Goal: Task Accomplishment & Management: Manage account settings

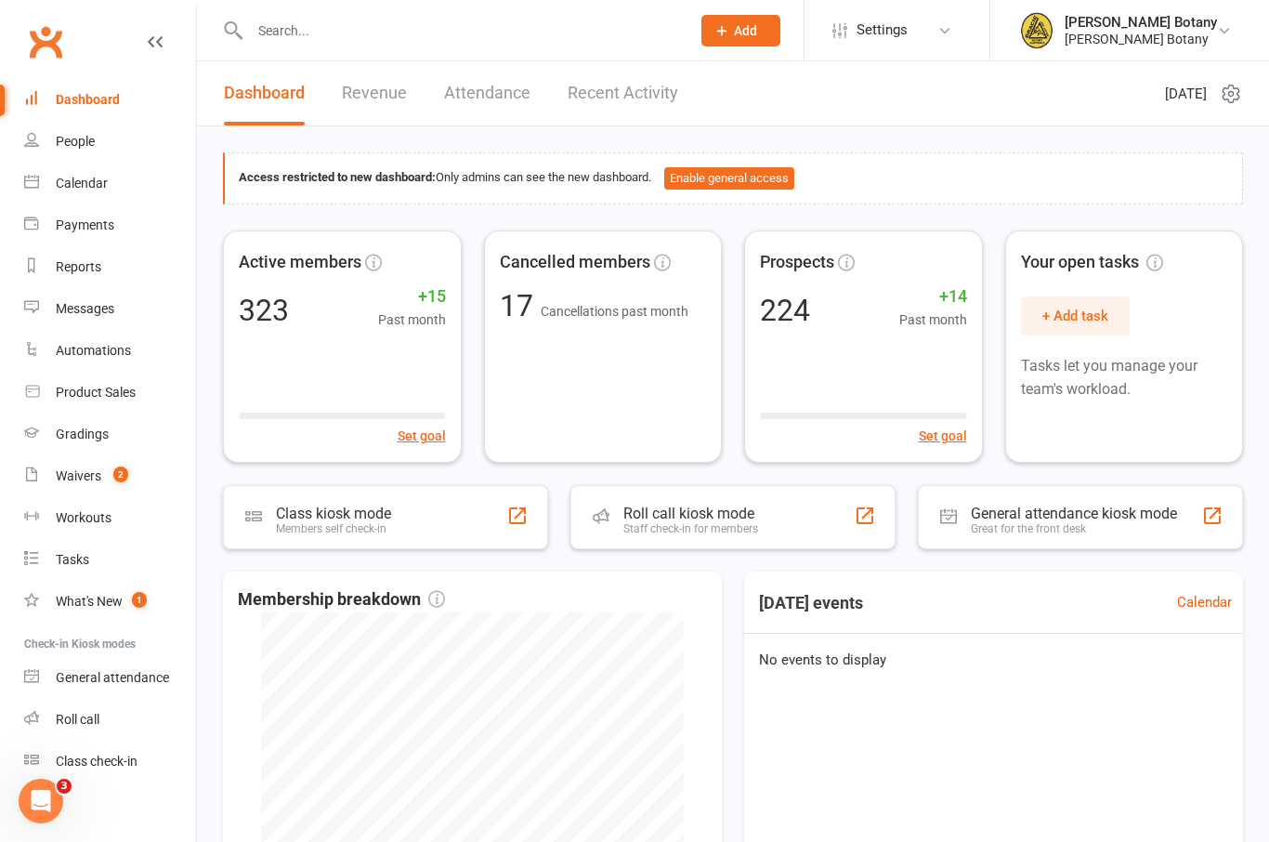
click at [385, 33] on input "text" at bounding box center [460, 31] width 433 height 26
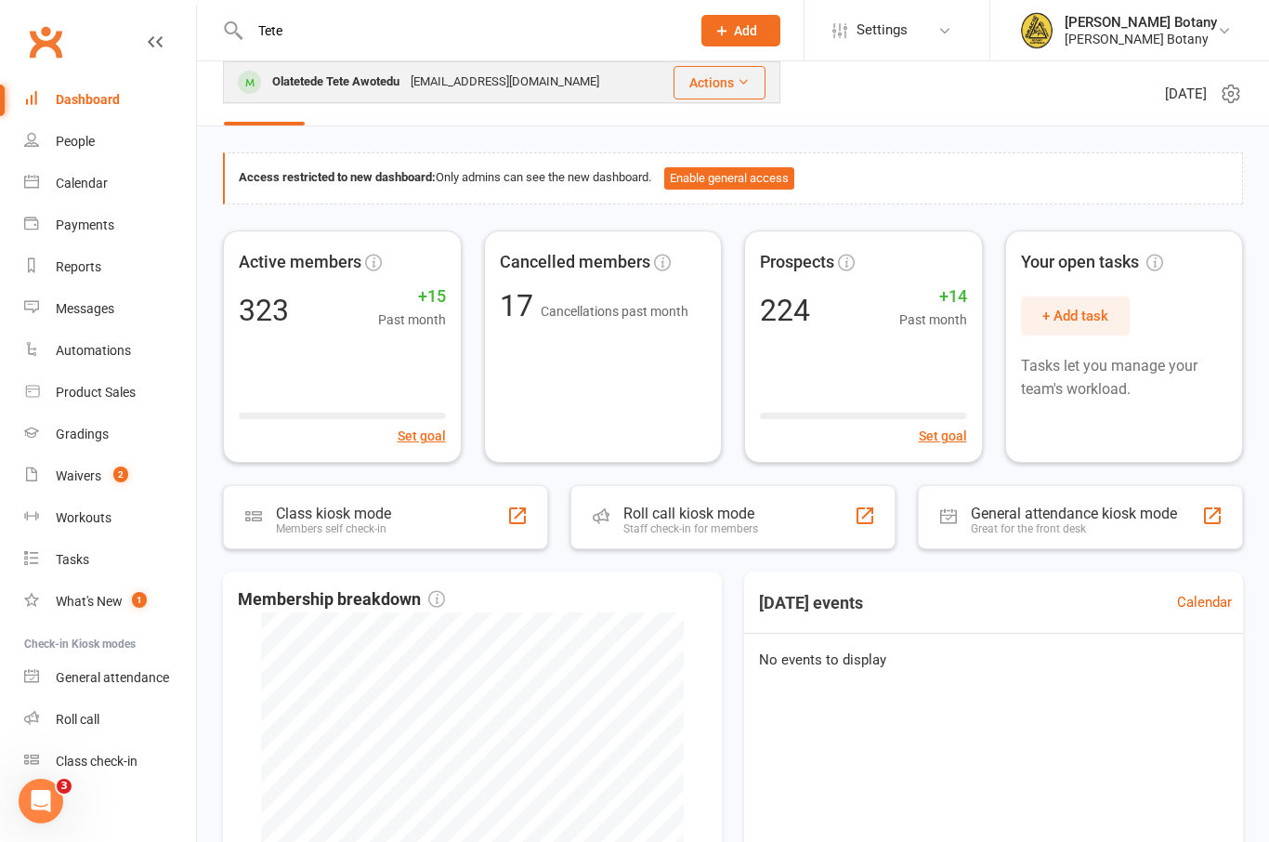
type input "Tete"
click at [428, 89] on div "[EMAIL_ADDRESS][DOMAIN_NAME]" at bounding box center [505, 82] width 200 height 27
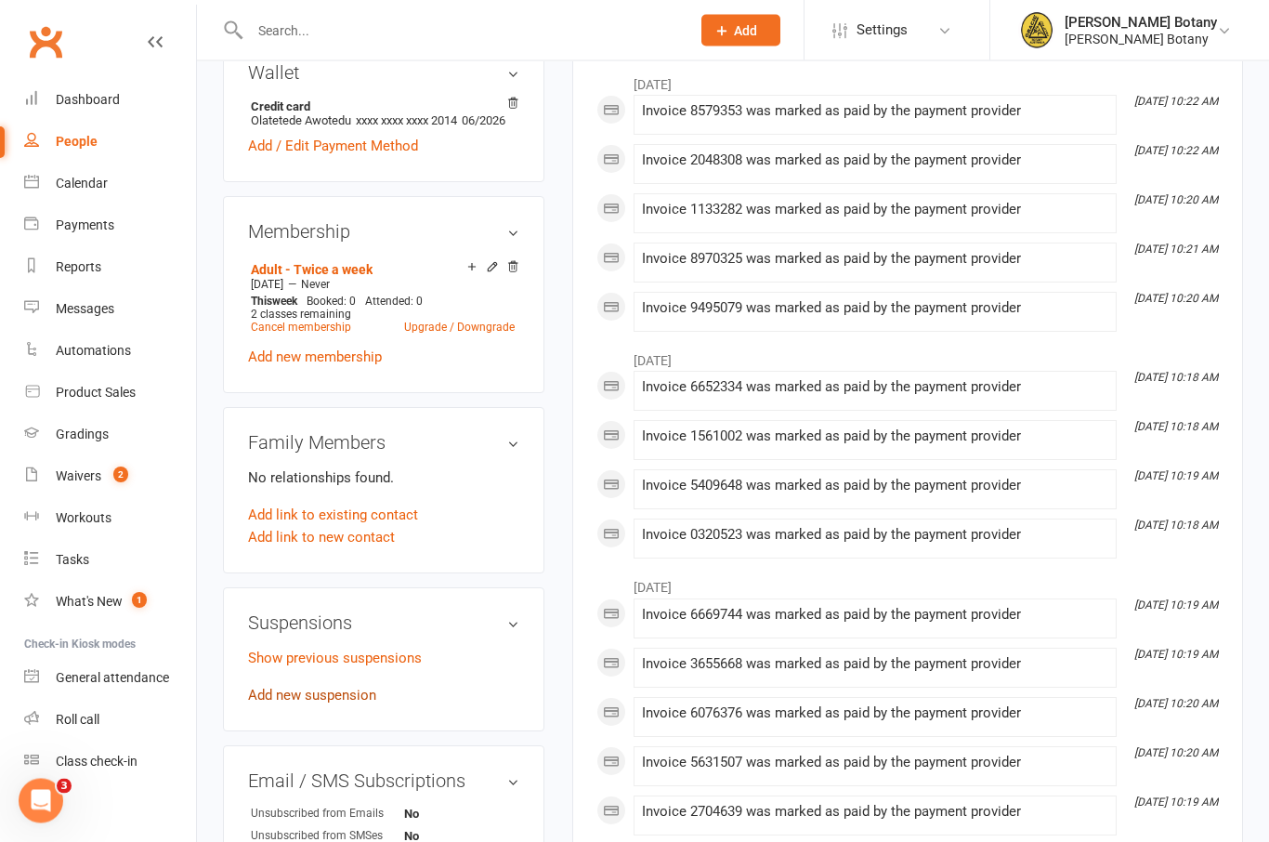
click at [372, 704] on link "Add new suspension" at bounding box center [312, 695] width 128 height 17
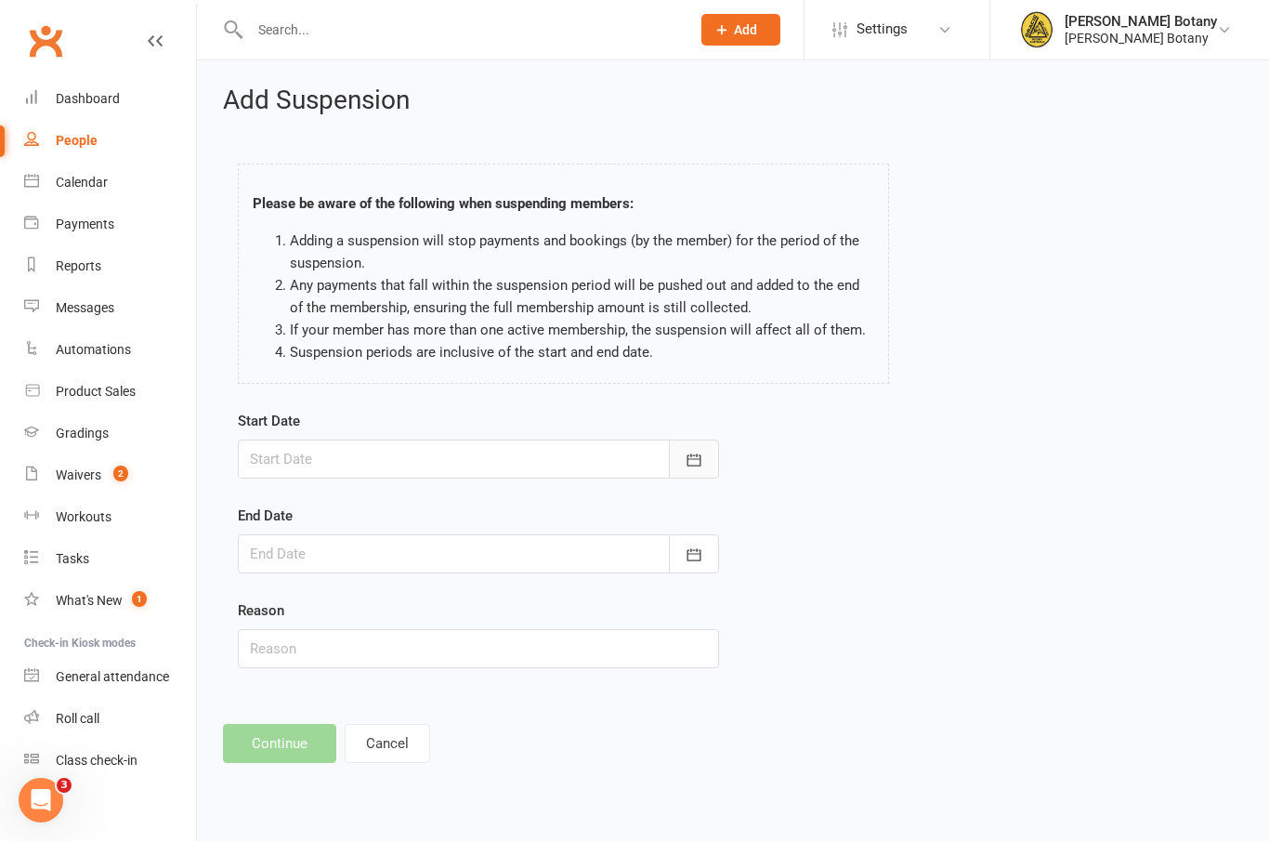
click at [692, 461] on icon "button" at bounding box center [694, 460] width 19 height 19
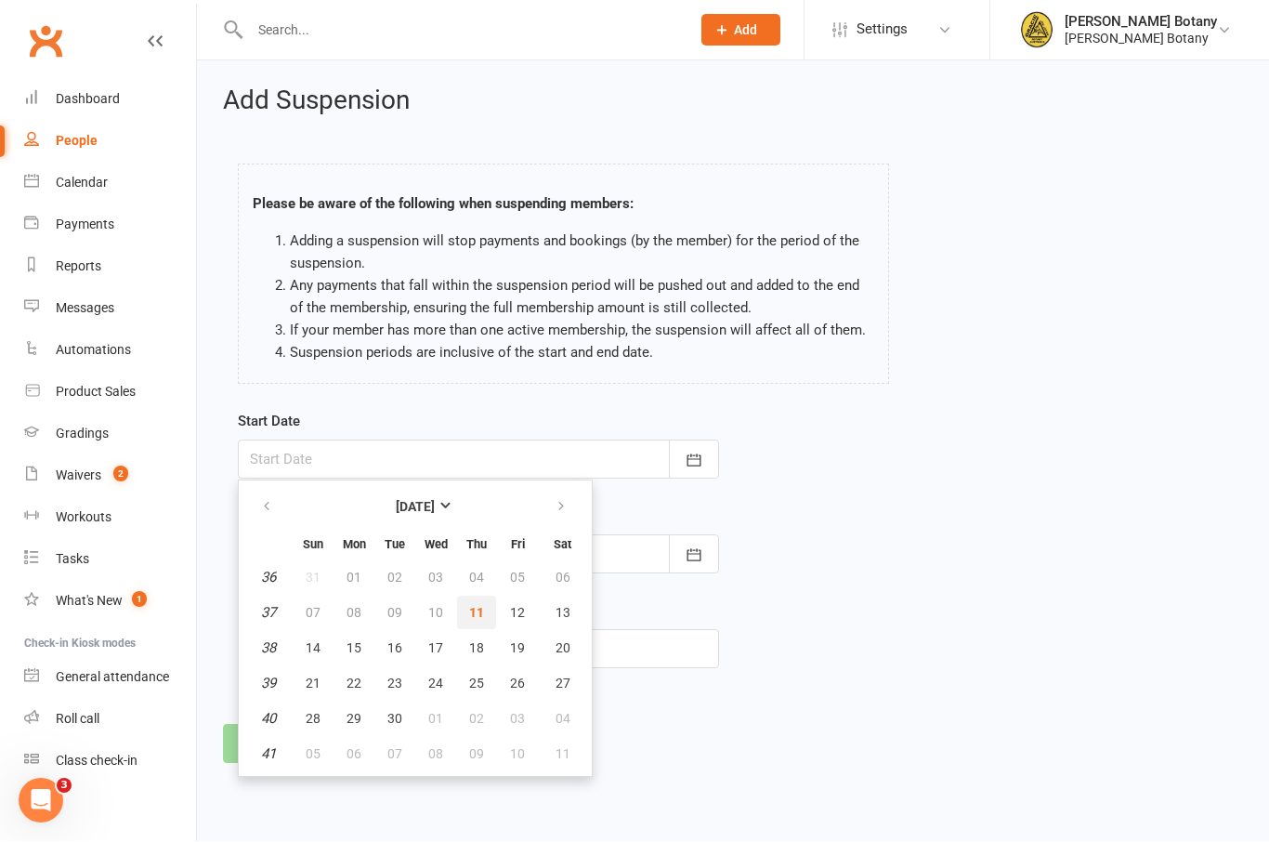
click at [473, 598] on button "11" at bounding box center [476, 612] width 39 height 33
type input "[DATE]"
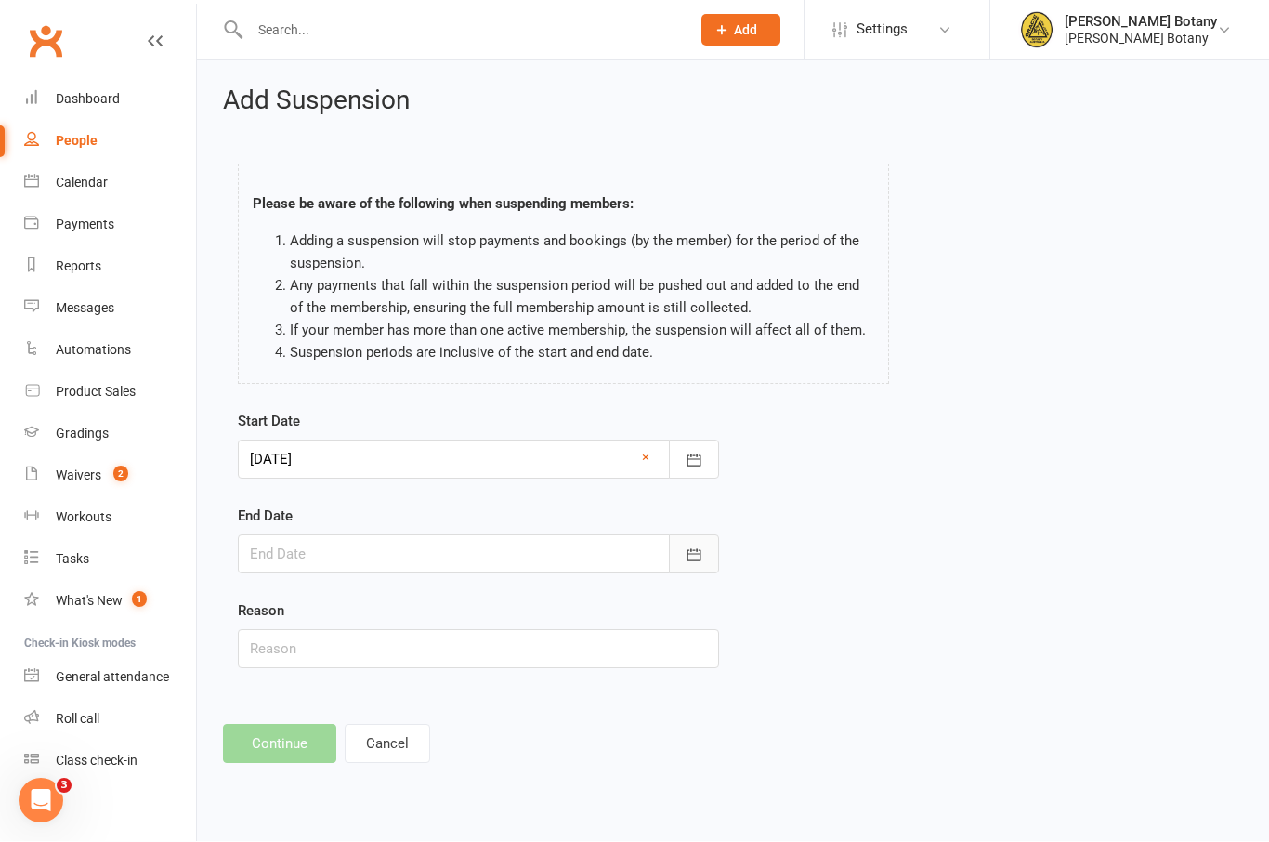
click at [690, 543] on button "button" at bounding box center [694, 554] width 50 height 39
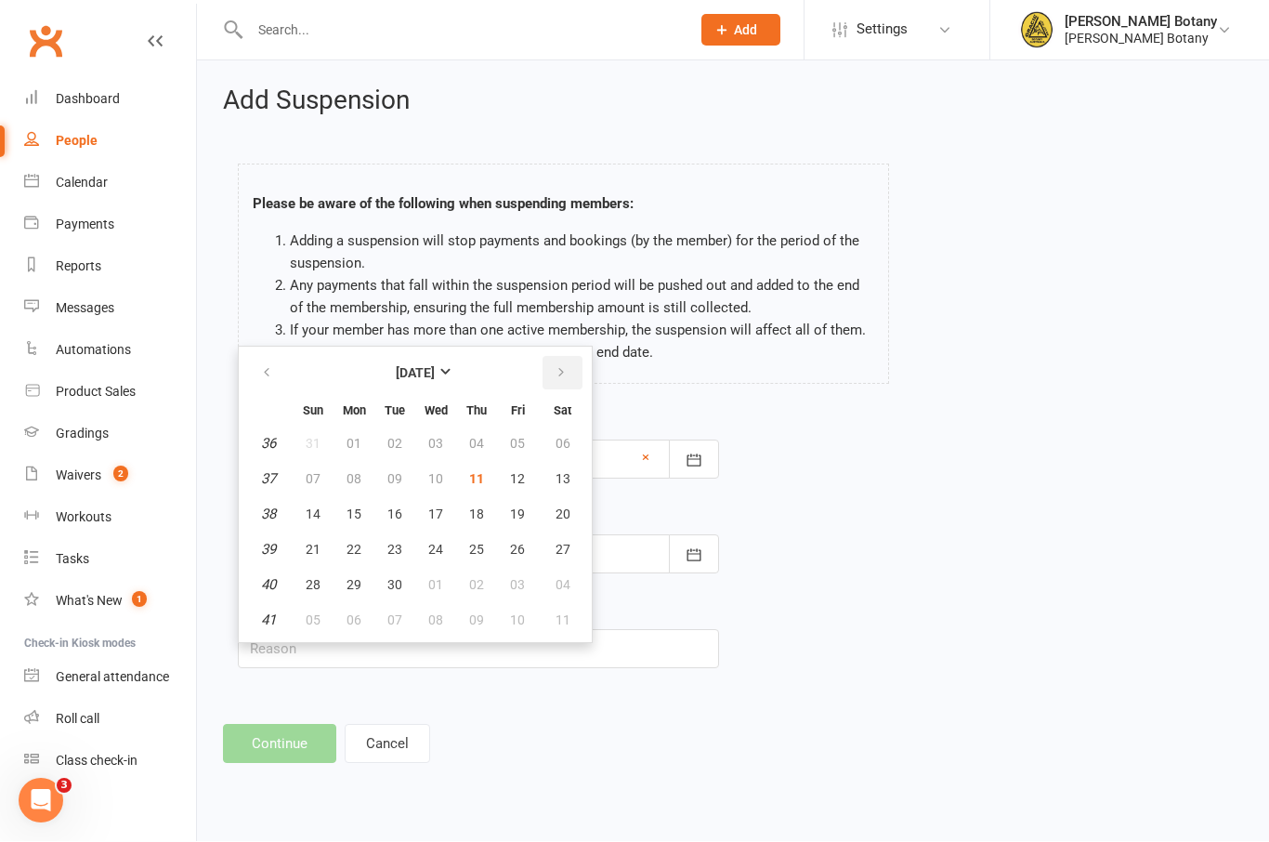
click at [563, 369] on icon "button" at bounding box center [561, 373] width 13 height 15
click at [324, 515] on button "12" at bounding box center [313, 514] width 39 height 33
type input "[DATE]"
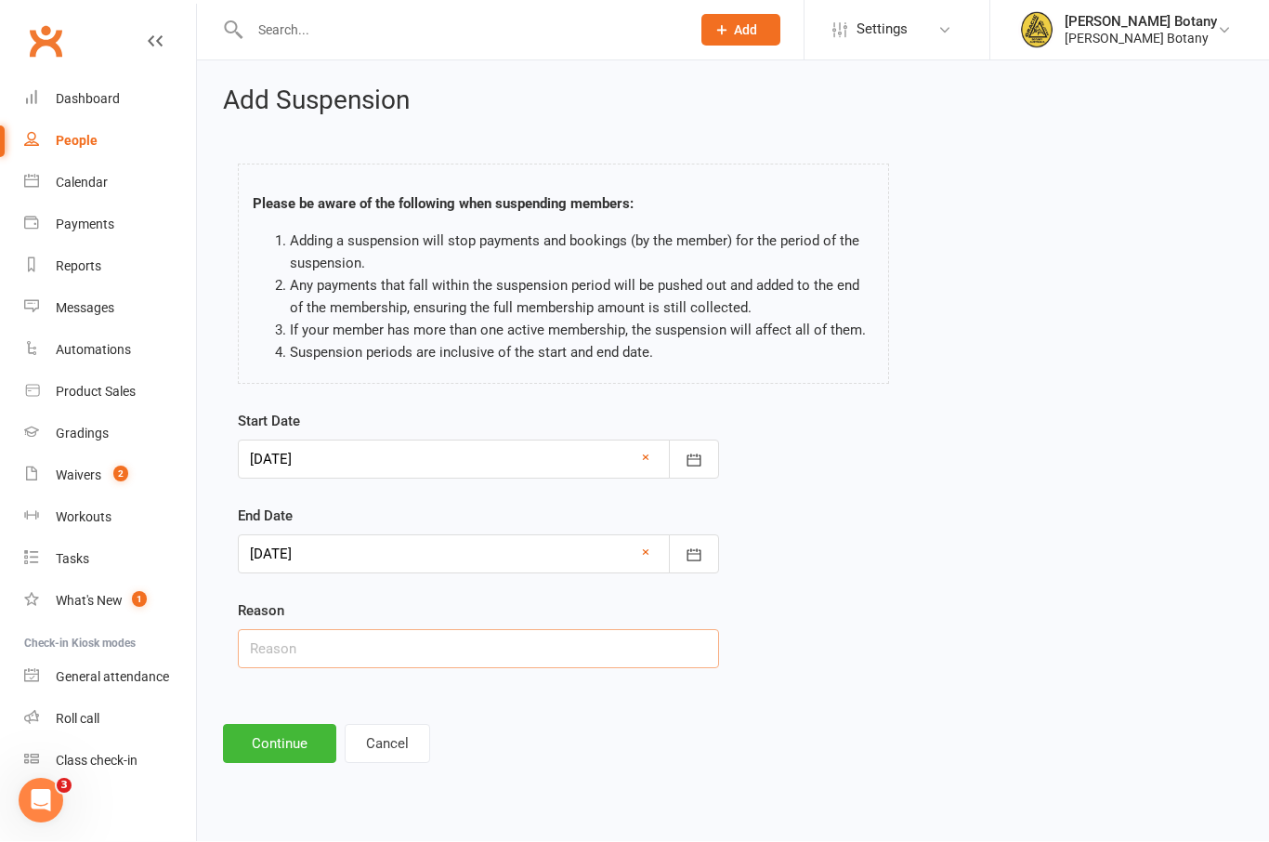
click at [320, 645] on input "text" at bounding box center [478, 649] width 481 height 39
click at [283, 732] on button "Continue" at bounding box center [279, 743] width 113 height 39
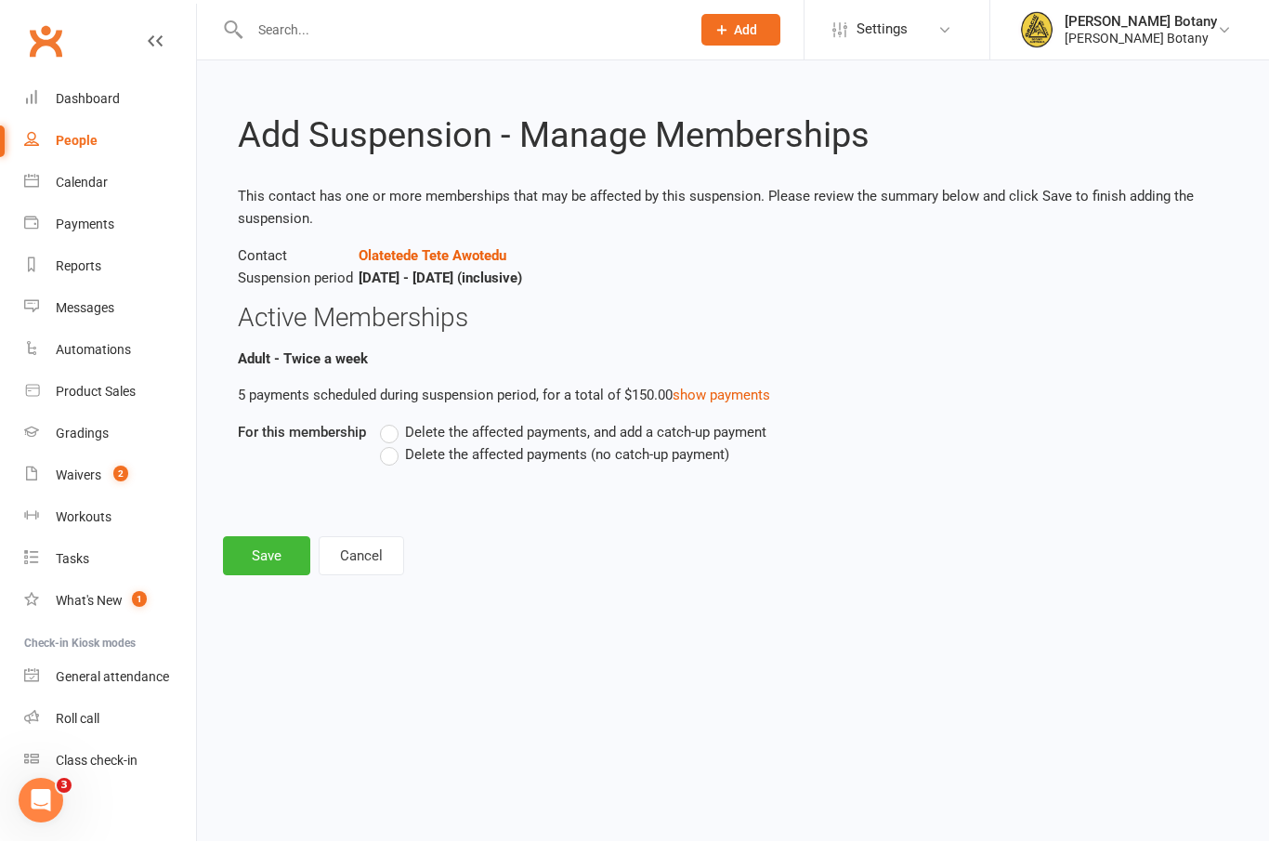
click at [494, 463] on label "Delete the affected payments (no catch-up payment)" at bounding box center [554, 455] width 349 height 22
click at [392, 444] on input "Delete the affected payments (no catch-up payment)" at bounding box center [386, 444] width 12 height 0
click at [284, 556] on button "Save" at bounding box center [266, 556] width 87 height 39
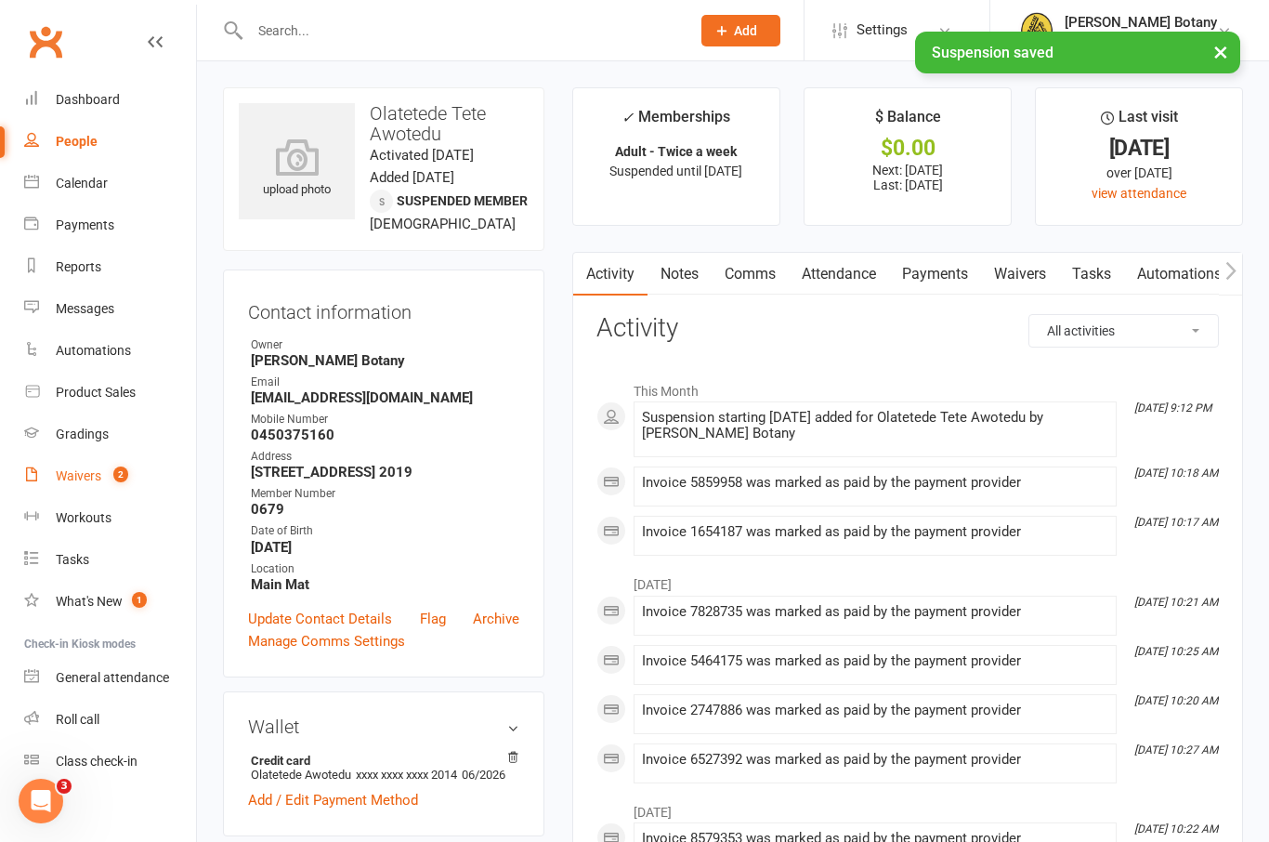
click at [97, 463] on link "Waivers 2" at bounding box center [110, 476] width 172 height 42
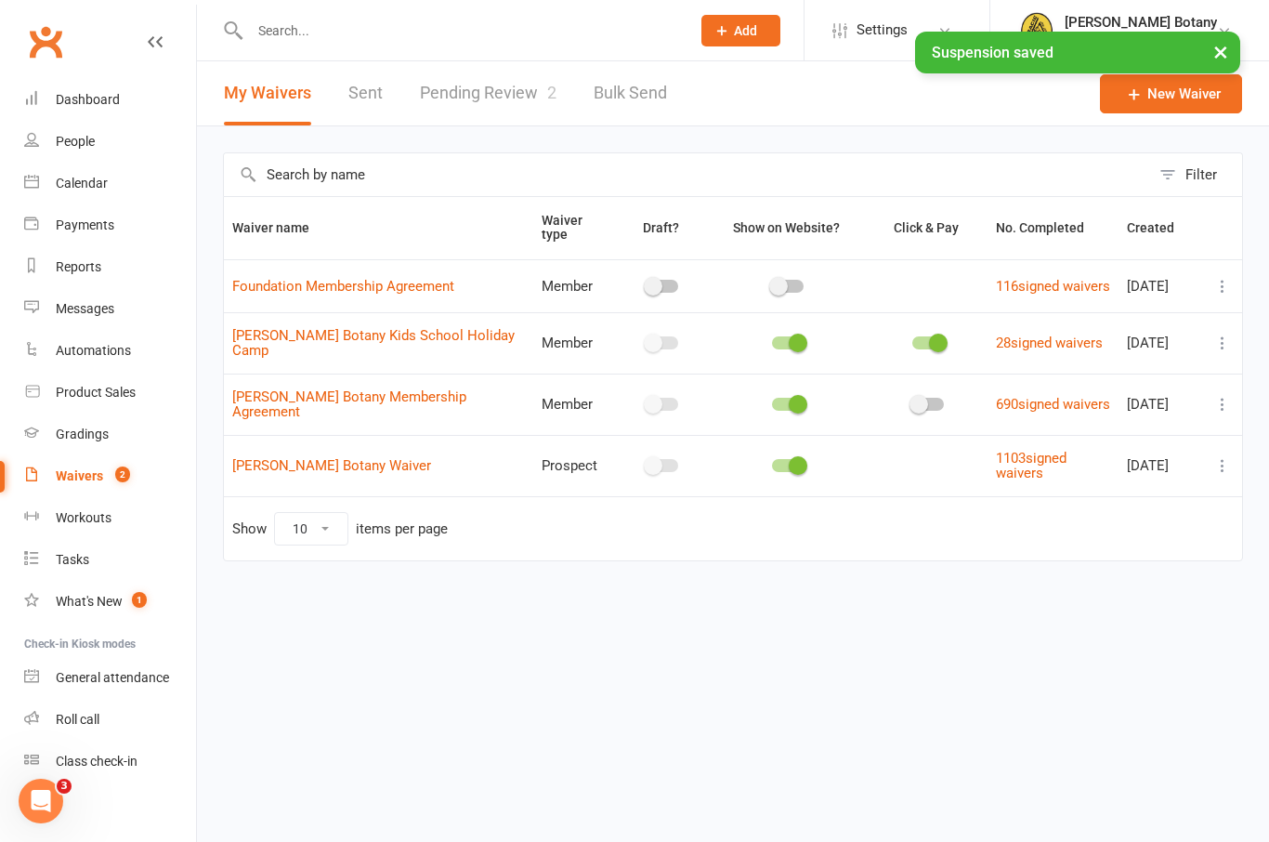
click at [517, 105] on link "Pending Review 2" at bounding box center [488, 93] width 137 height 64
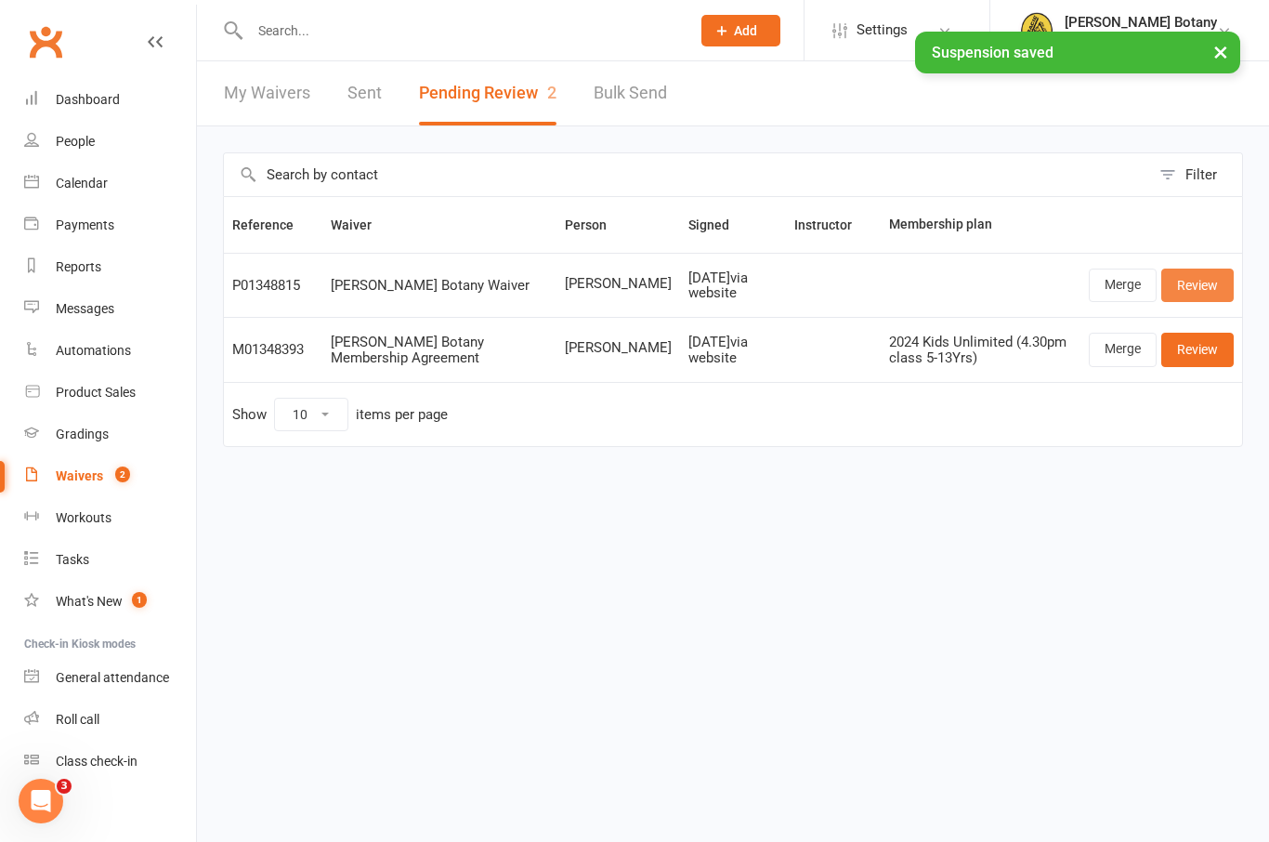
click at [1222, 281] on link "Review" at bounding box center [1197, 284] width 72 height 33
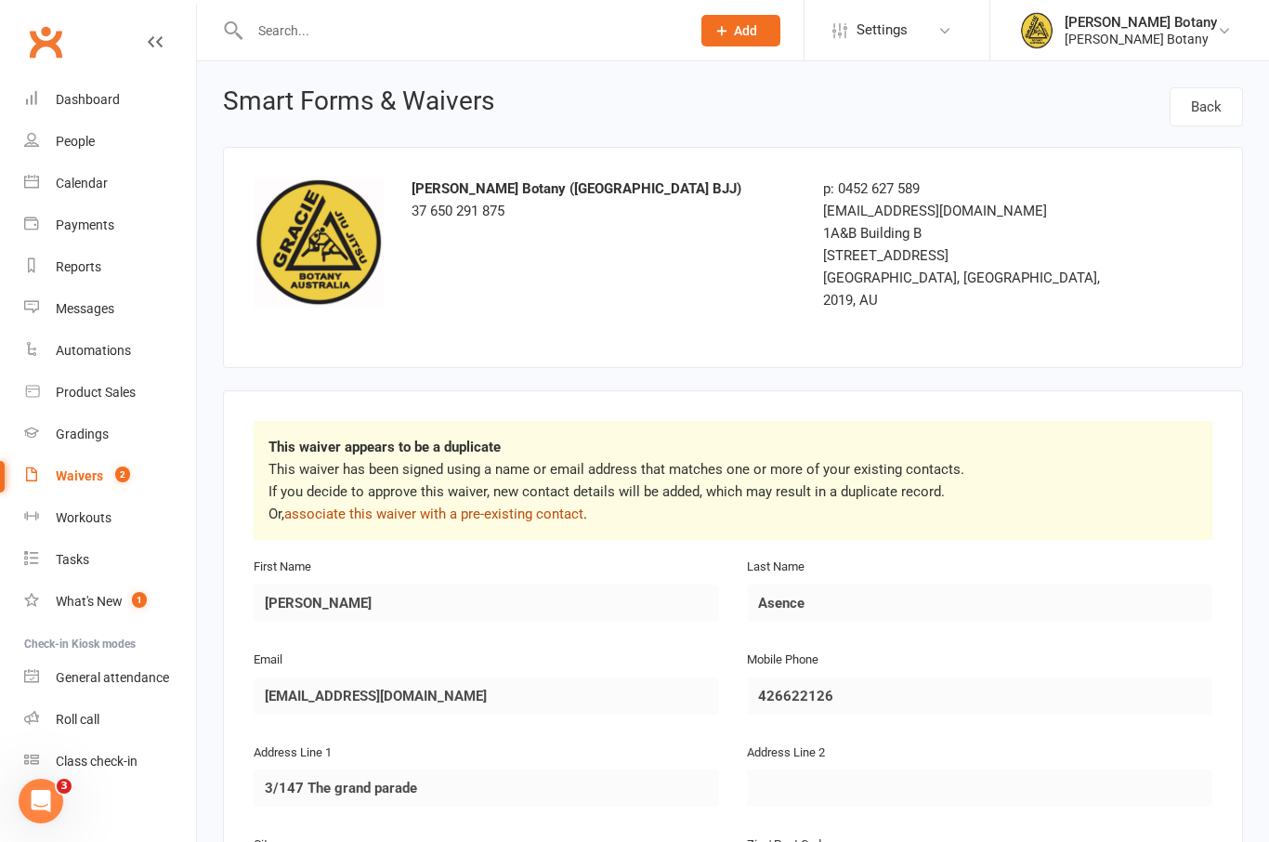
click at [543, 505] on link "associate this waiver with a pre-existing contact" at bounding box center [433, 513] width 299 height 17
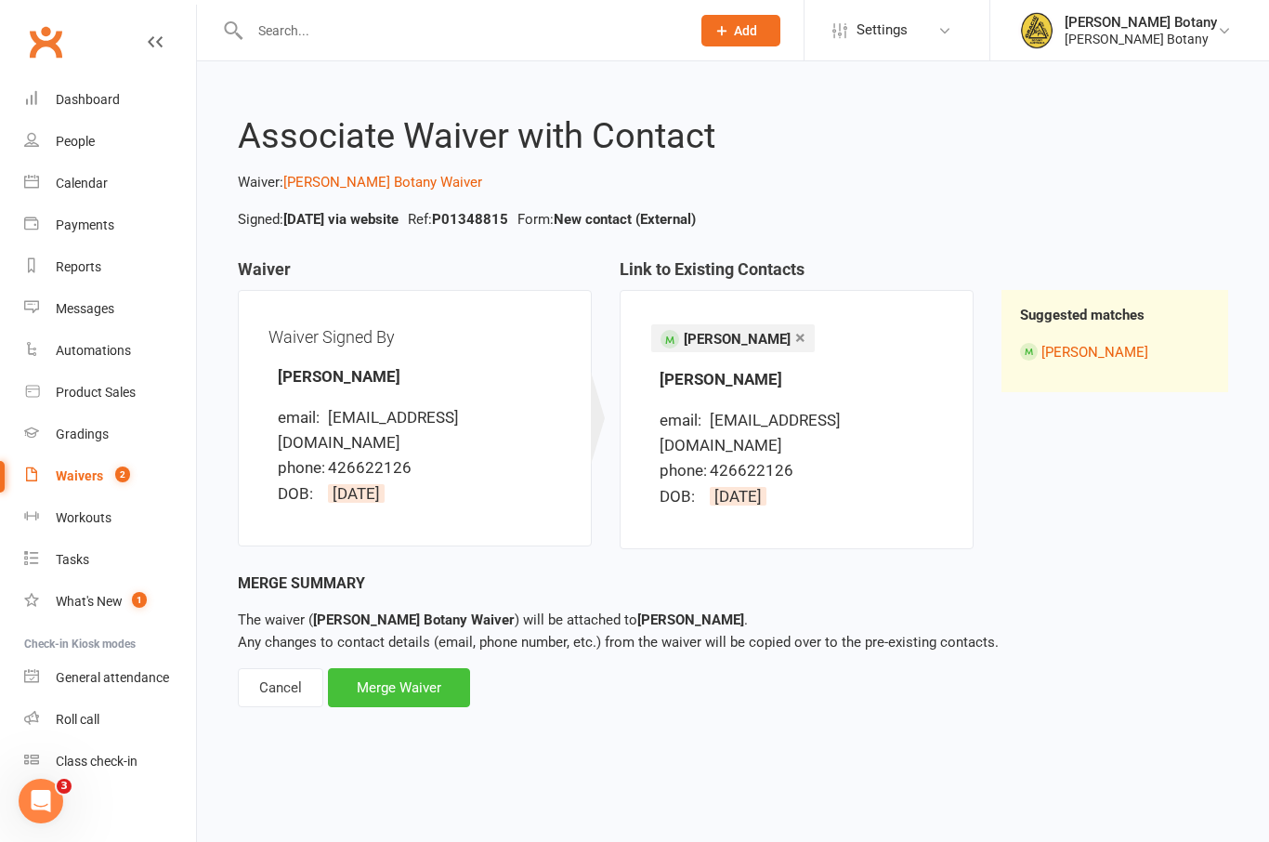
click at [441, 680] on div "Merge Waiver" at bounding box center [399, 687] width 142 height 39
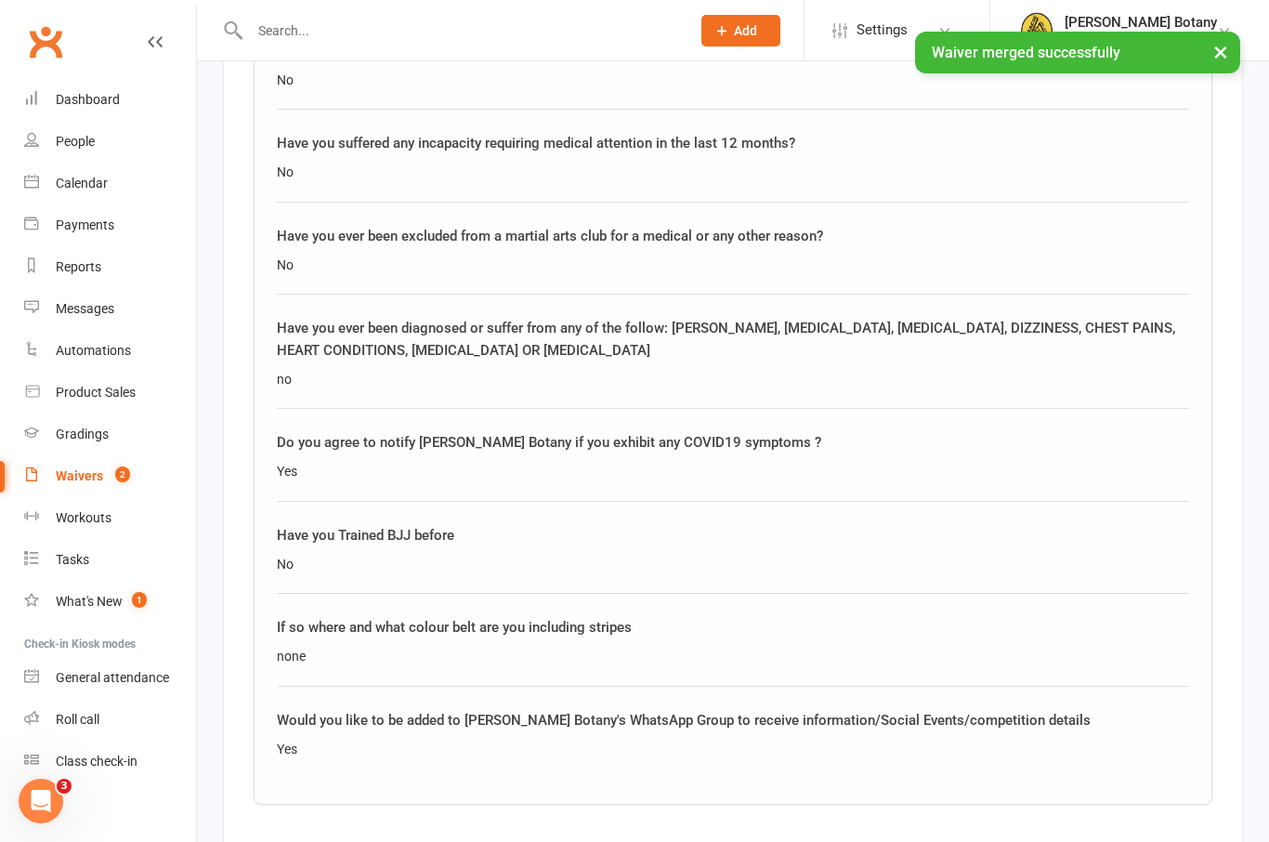
scroll to position [1841, 0]
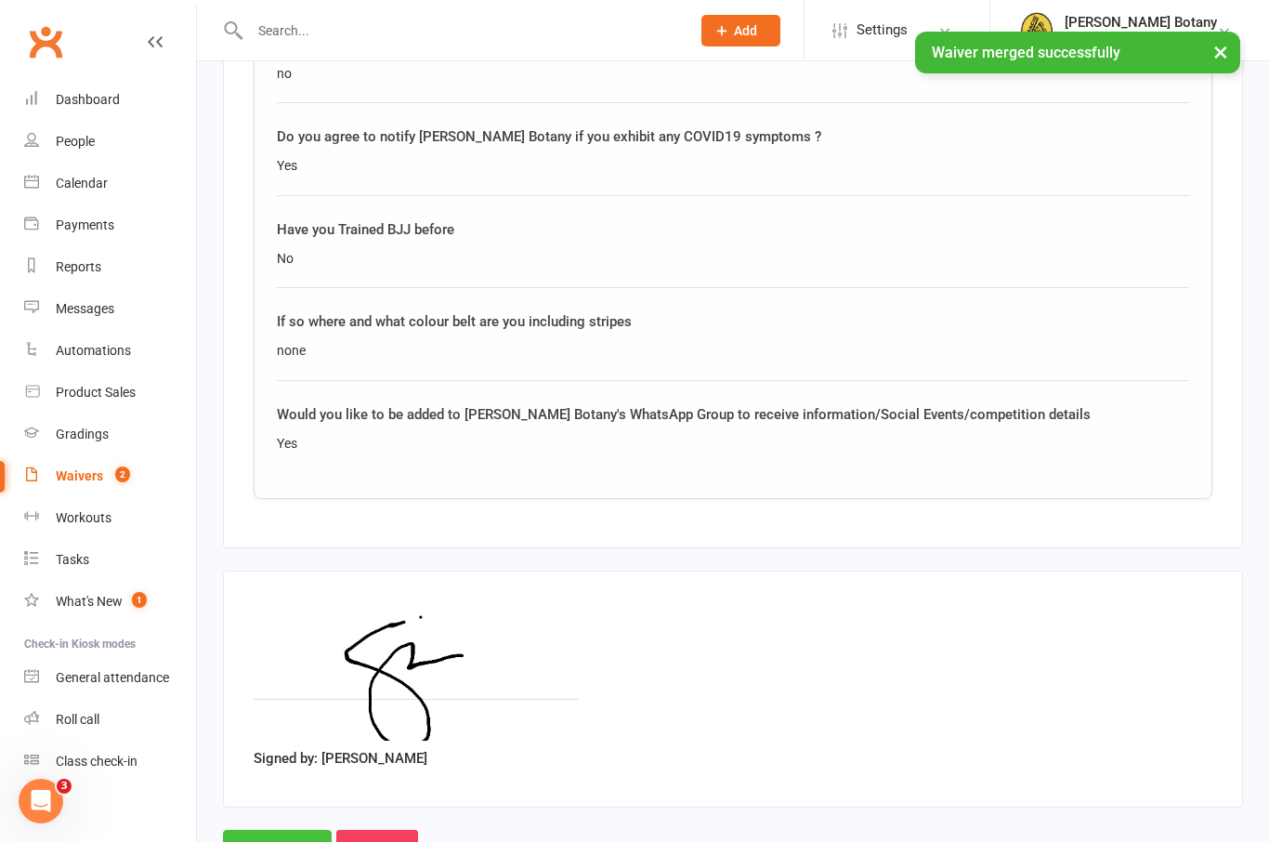
click at [269, 829] on input "Approve" at bounding box center [277, 848] width 109 height 39
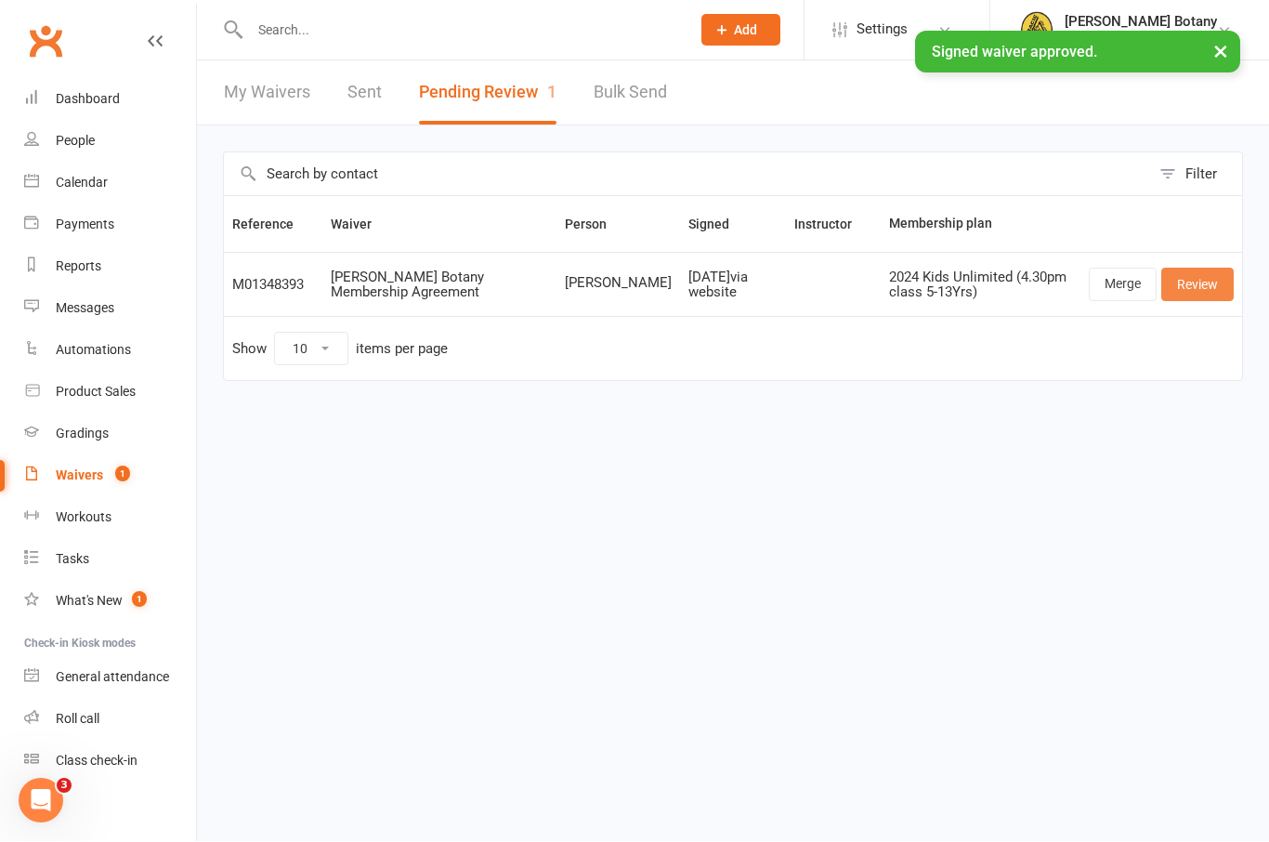
click at [1220, 272] on link "Review" at bounding box center [1197, 284] width 72 height 33
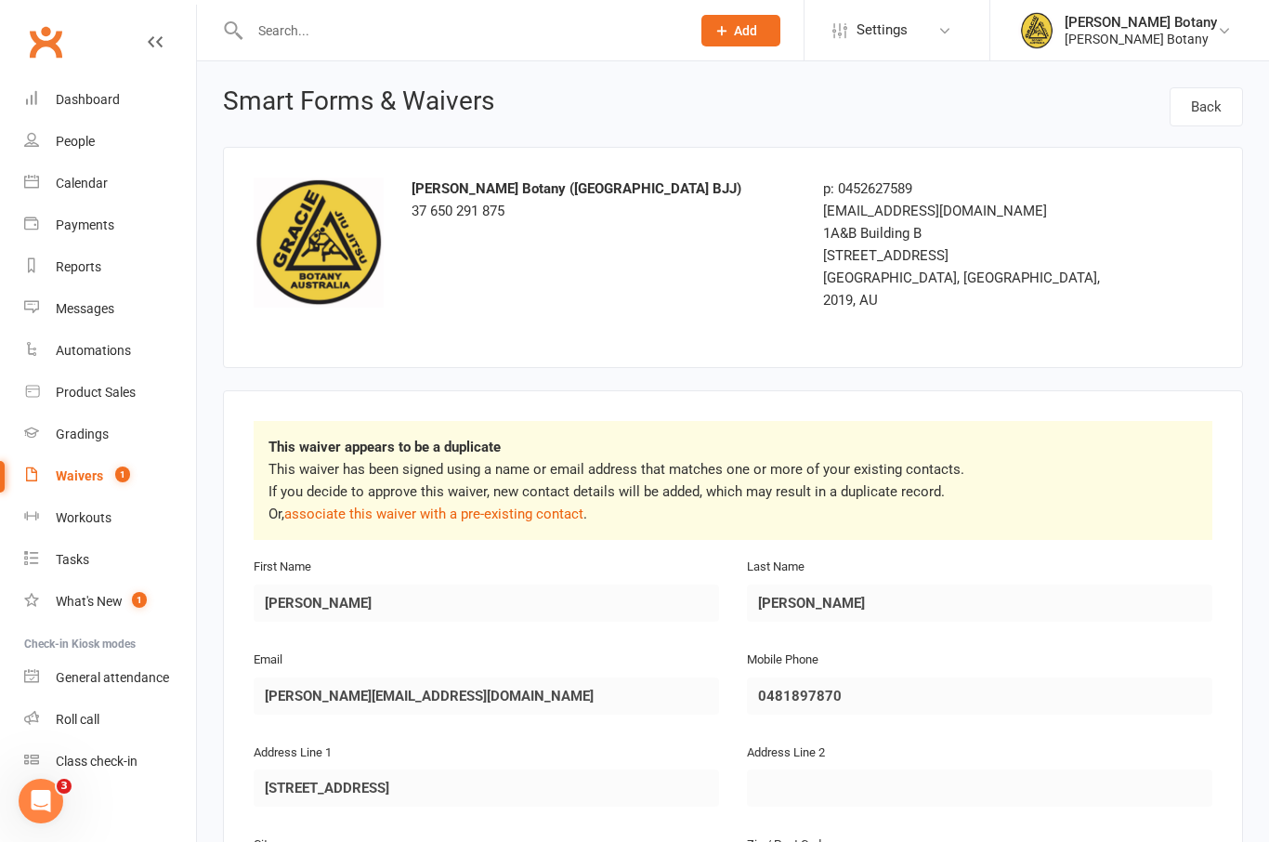
click at [488, 469] on p "This waiver has been signed using a name or email address that matches one or m…" at bounding box center [732, 491] width 929 height 67
click at [451, 505] on link "associate this waiver with a pre-existing contact" at bounding box center [433, 513] width 299 height 17
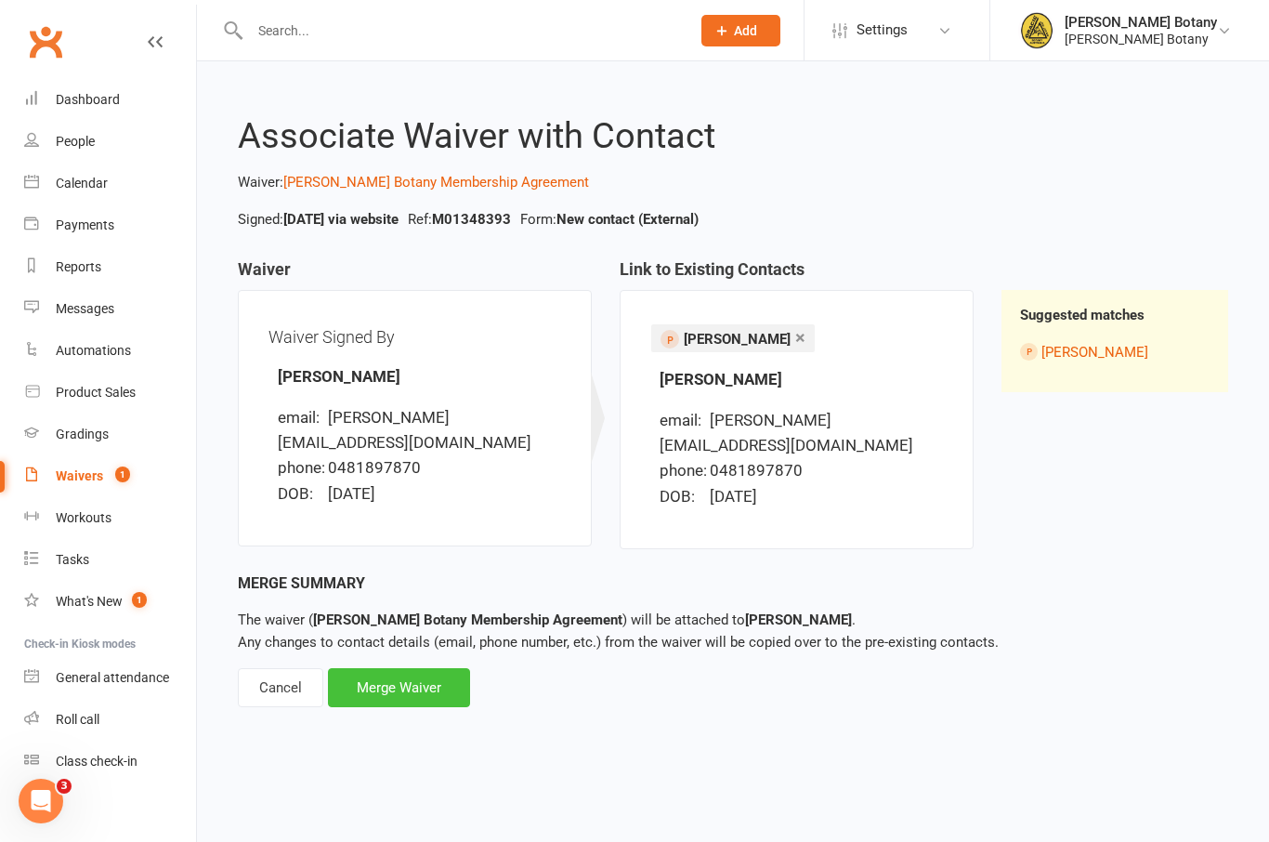
click at [421, 668] on div "Merge Waiver" at bounding box center [399, 687] width 142 height 39
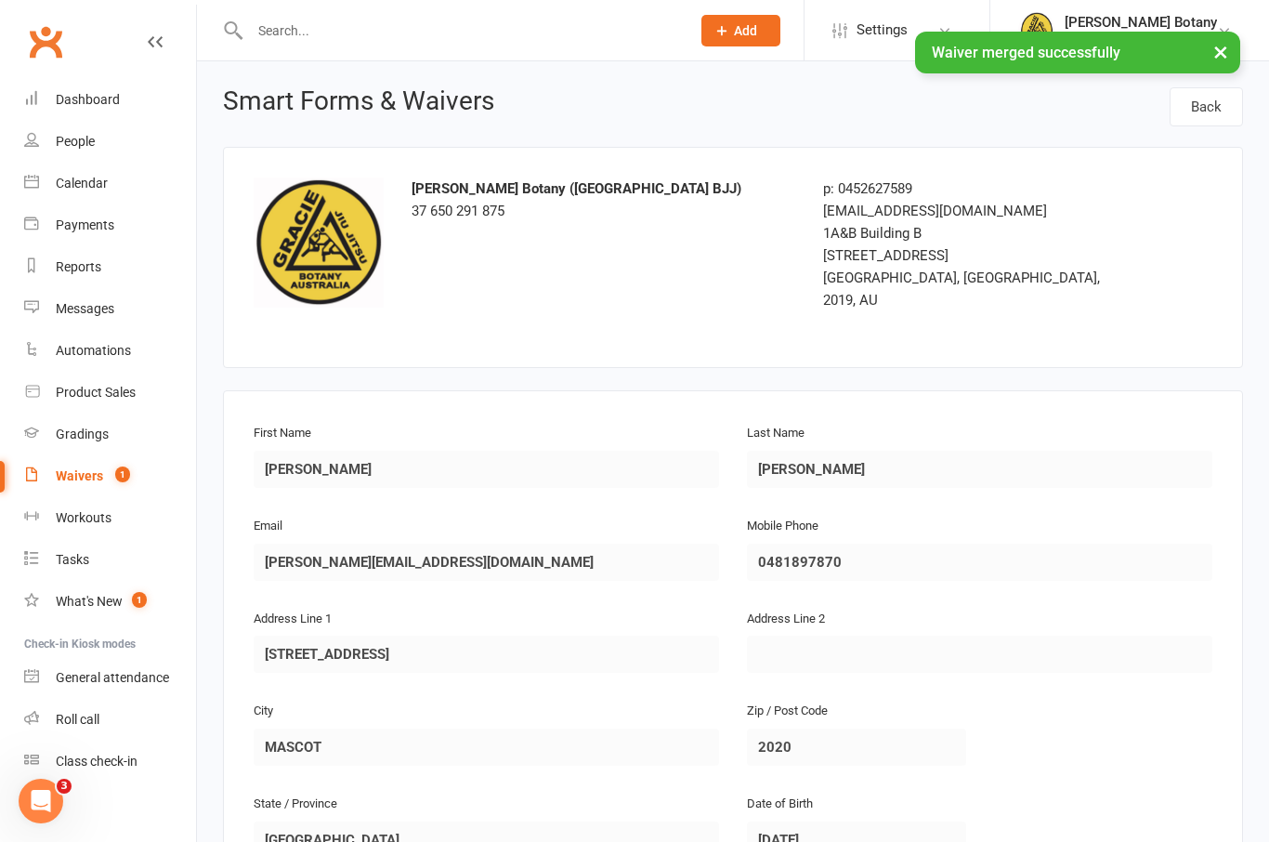
click at [72, 465] on link "Waivers 1" at bounding box center [110, 476] width 172 height 42
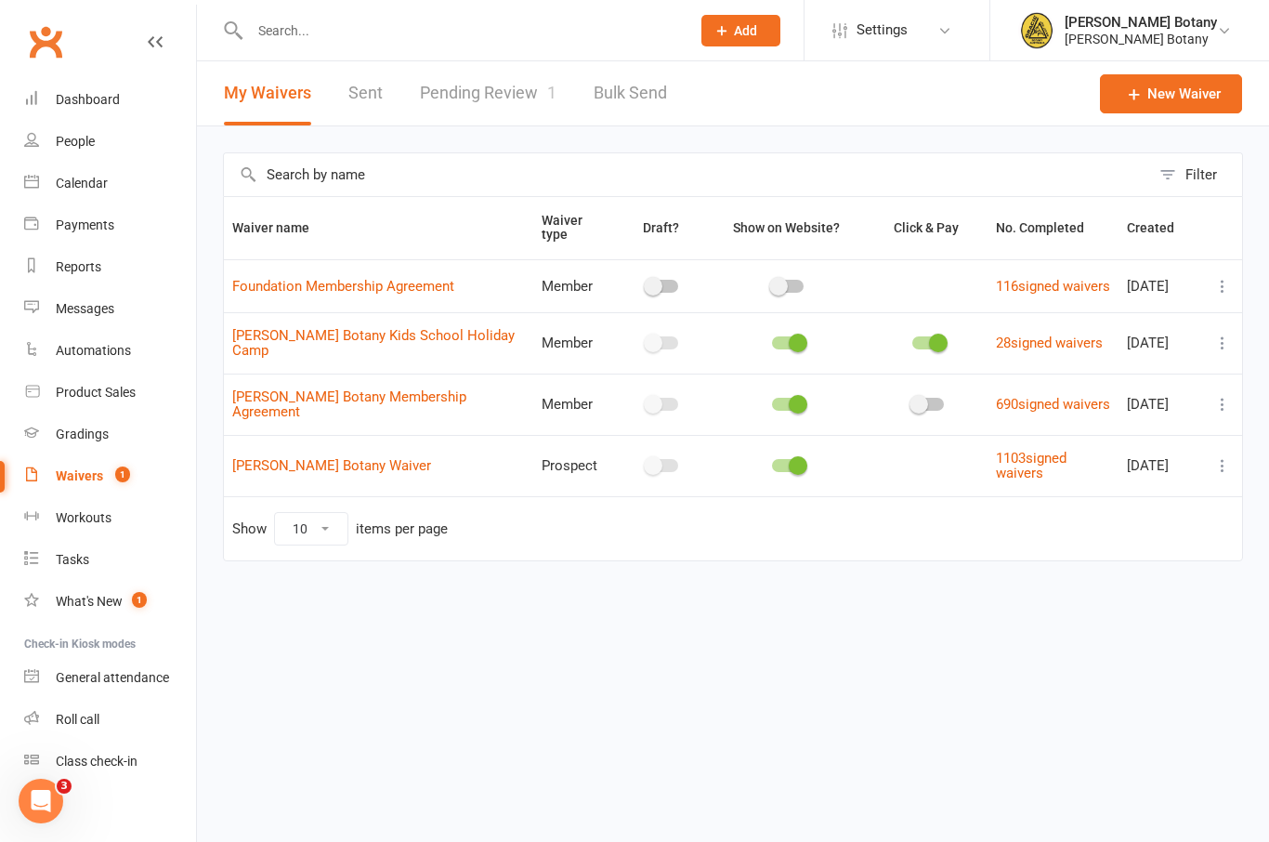
click at [517, 101] on link "Pending Review 1" at bounding box center [488, 93] width 137 height 64
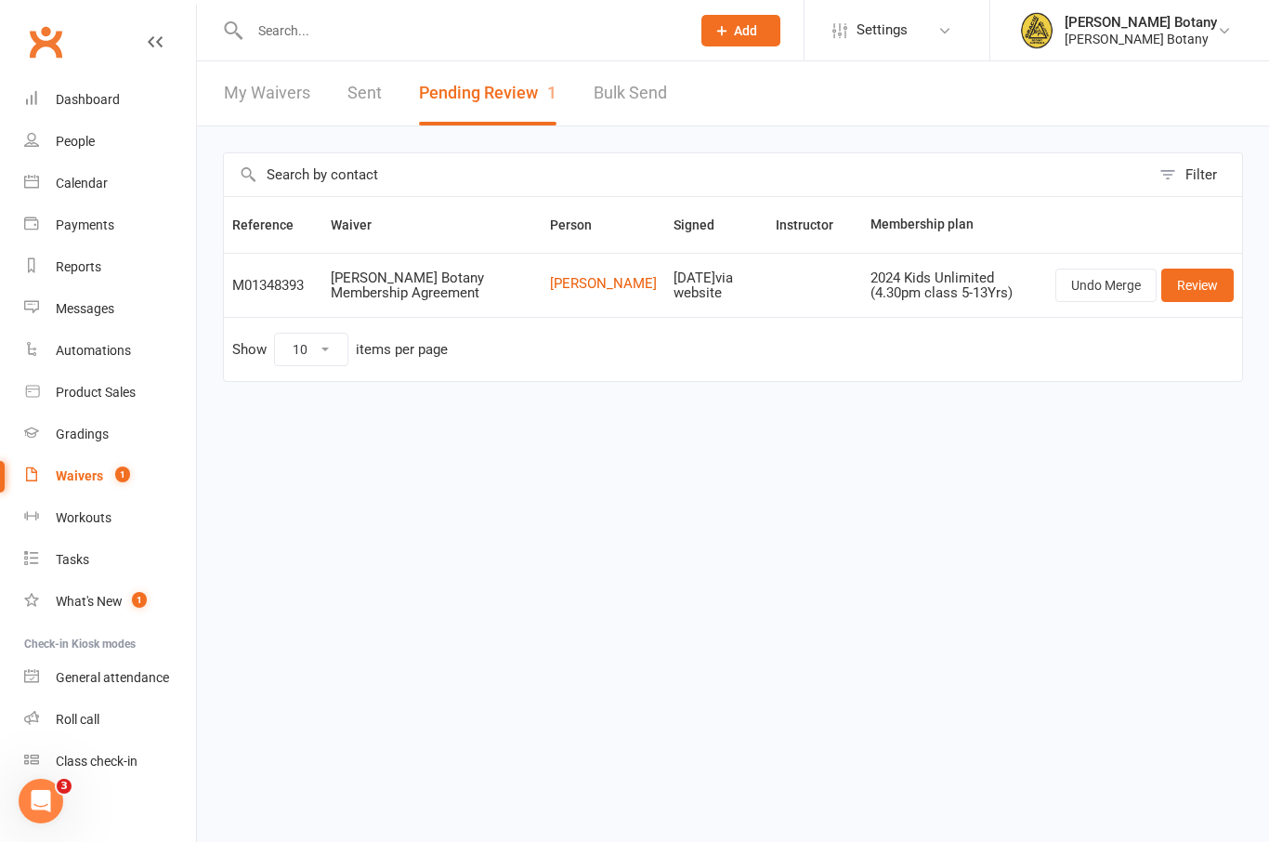
click at [1214, 313] on td "Undo Merge Review" at bounding box center [1144, 285] width 195 height 64
click at [1206, 285] on link "Review" at bounding box center [1197, 284] width 72 height 33
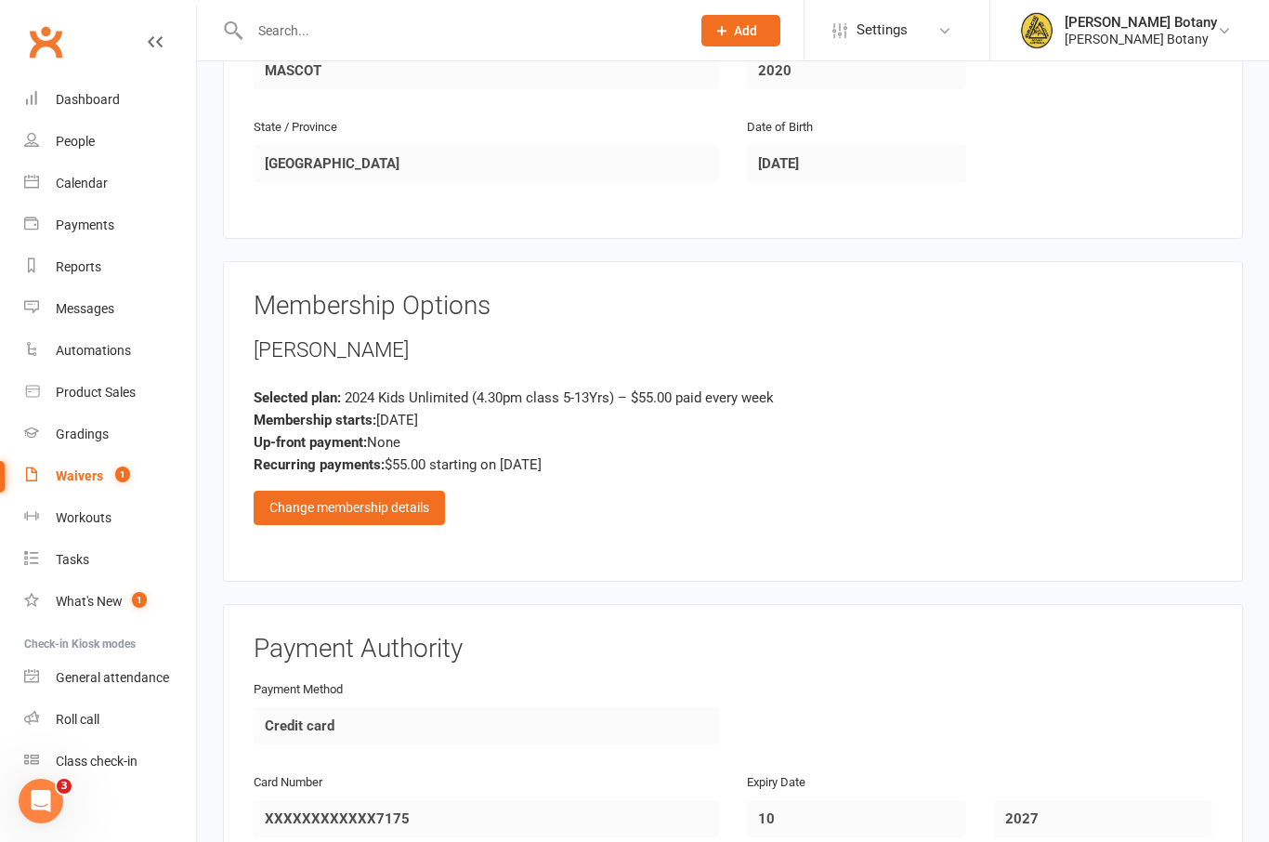
scroll to position [677, 0]
click at [400, 489] on div "Change membership details" at bounding box center [349, 505] width 191 height 33
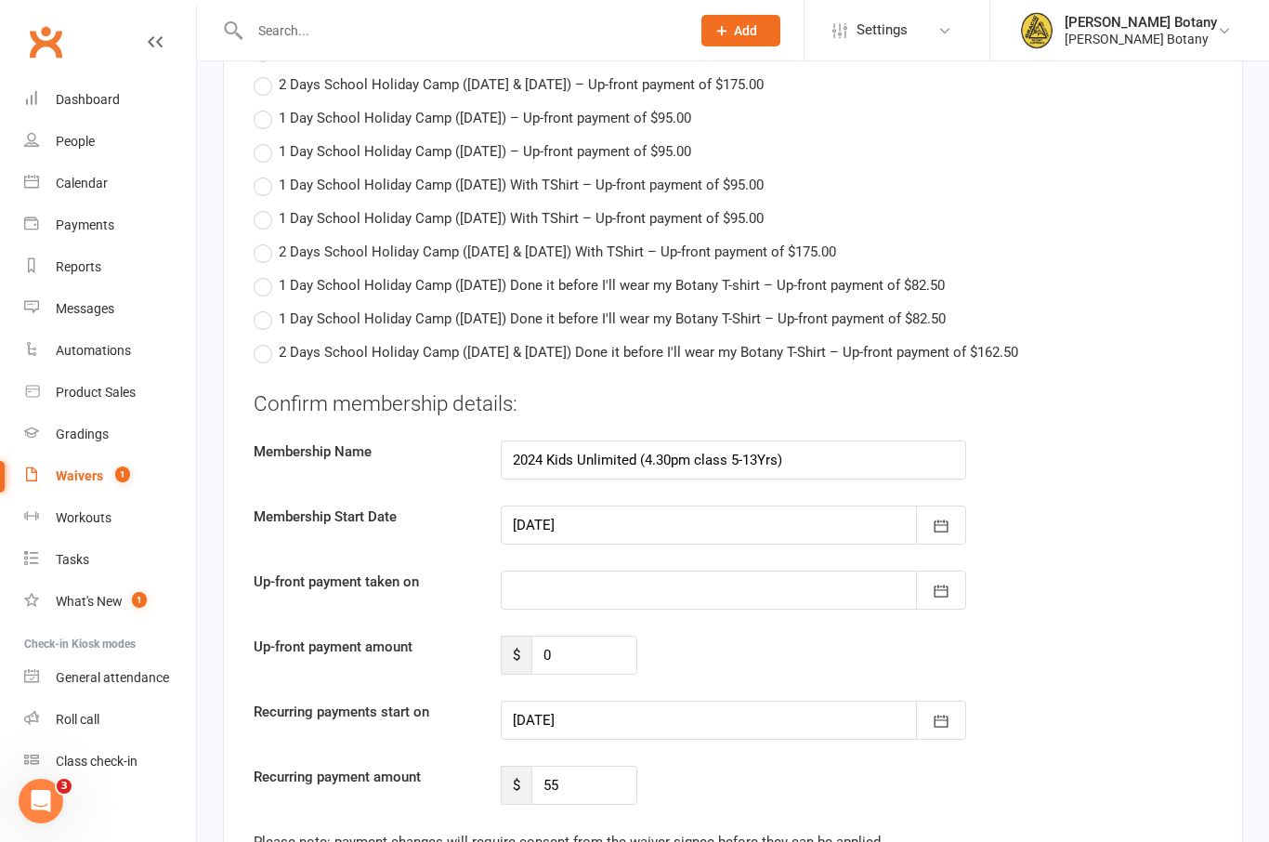
scroll to position [1942, 0]
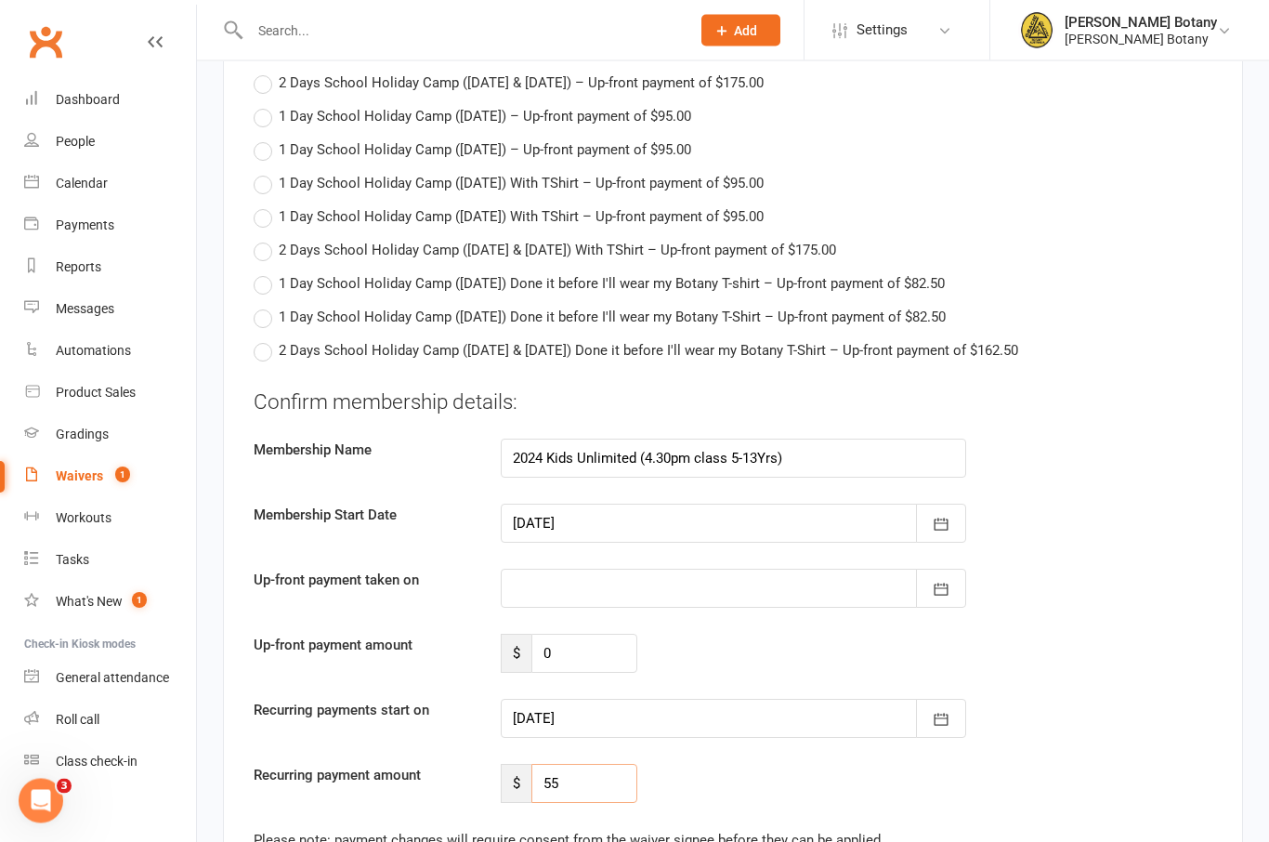
click at [617, 764] on input "55" at bounding box center [584, 783] width 106 height 39
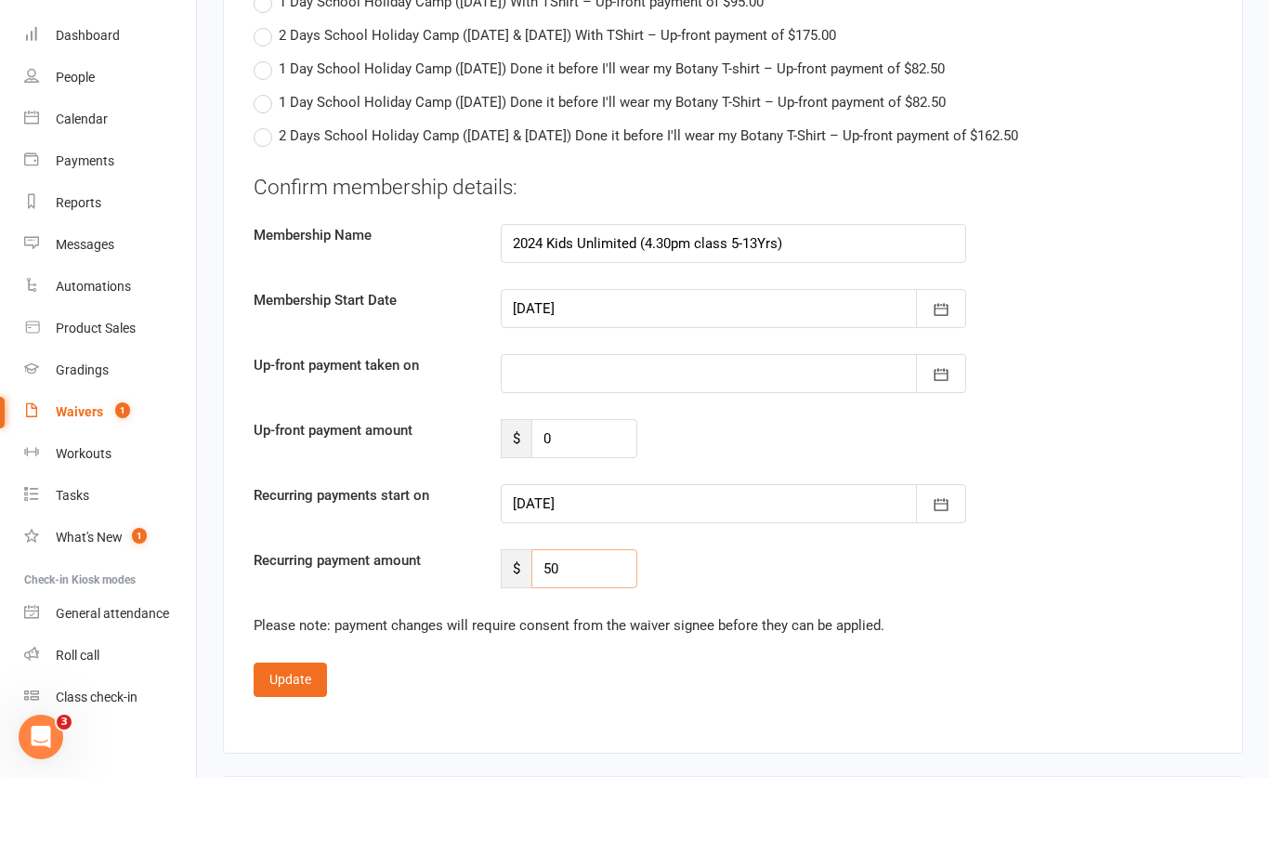
scroll to position [2095, 0]
type input "50"
click at [943, 558] on icon "button" at bounding box center [941, 567] width 19 height 19
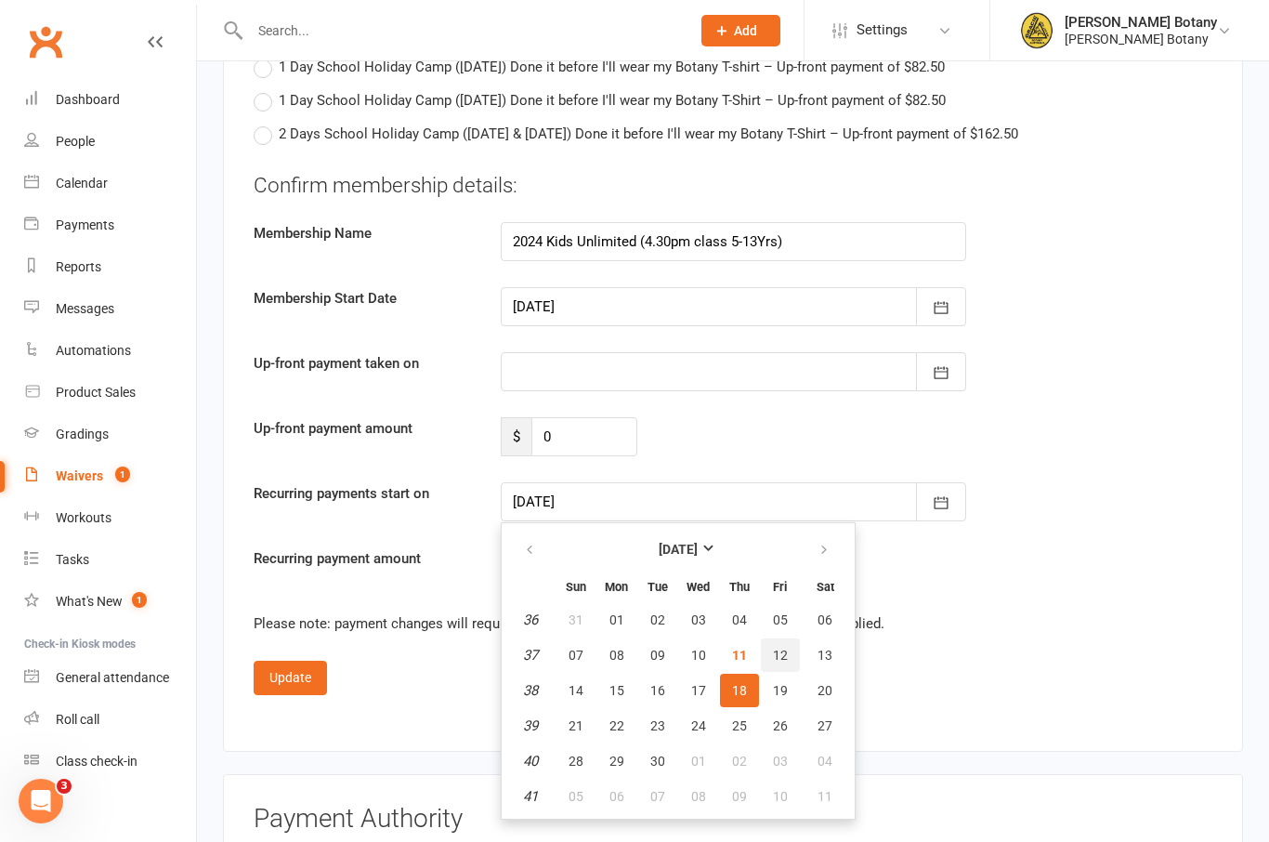
click at [778, 647] on span "12" at bounding box center [780, 654] width 15 height 15
type input "[DATE]"
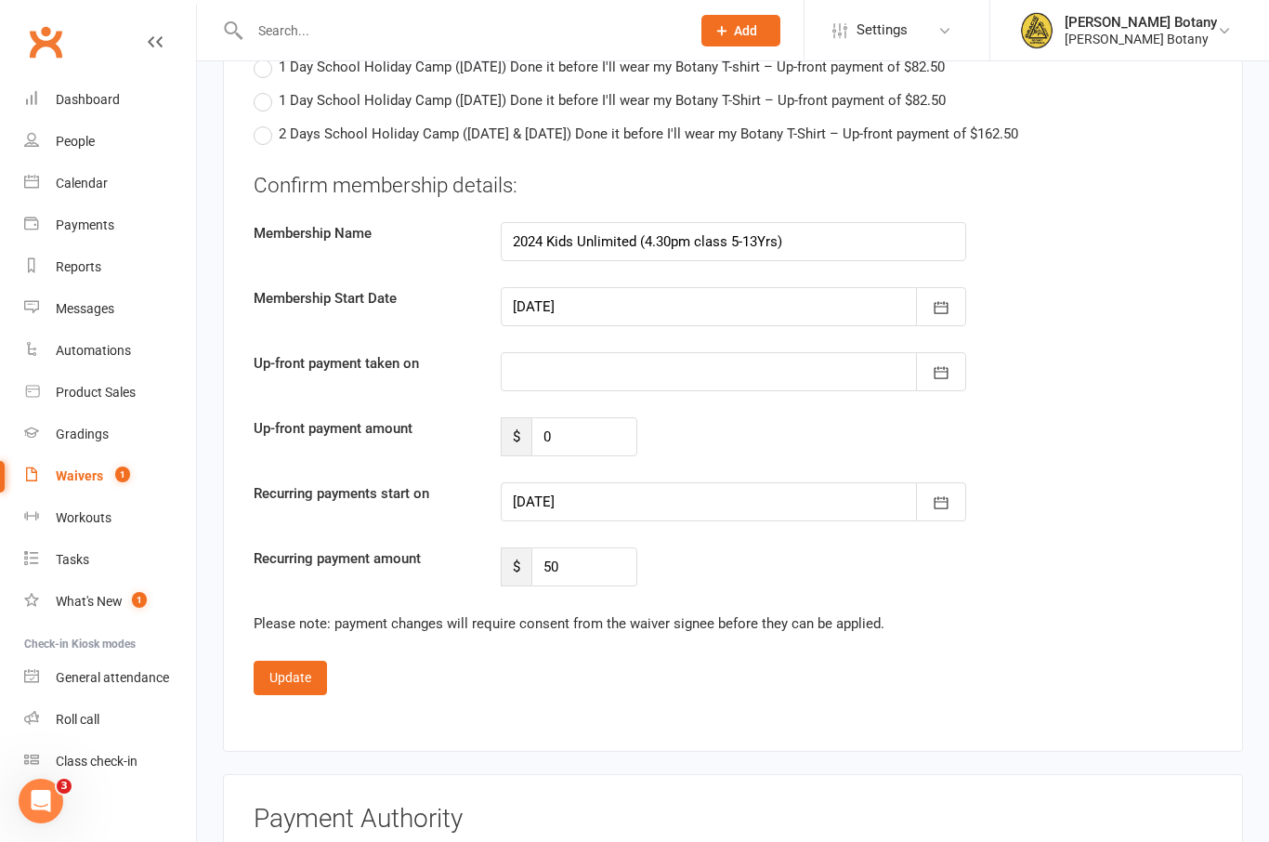
scroll to position [2159, 0]
click at [295, 661] on button "Update" at bounding box center [290, 677] width 73 height 33
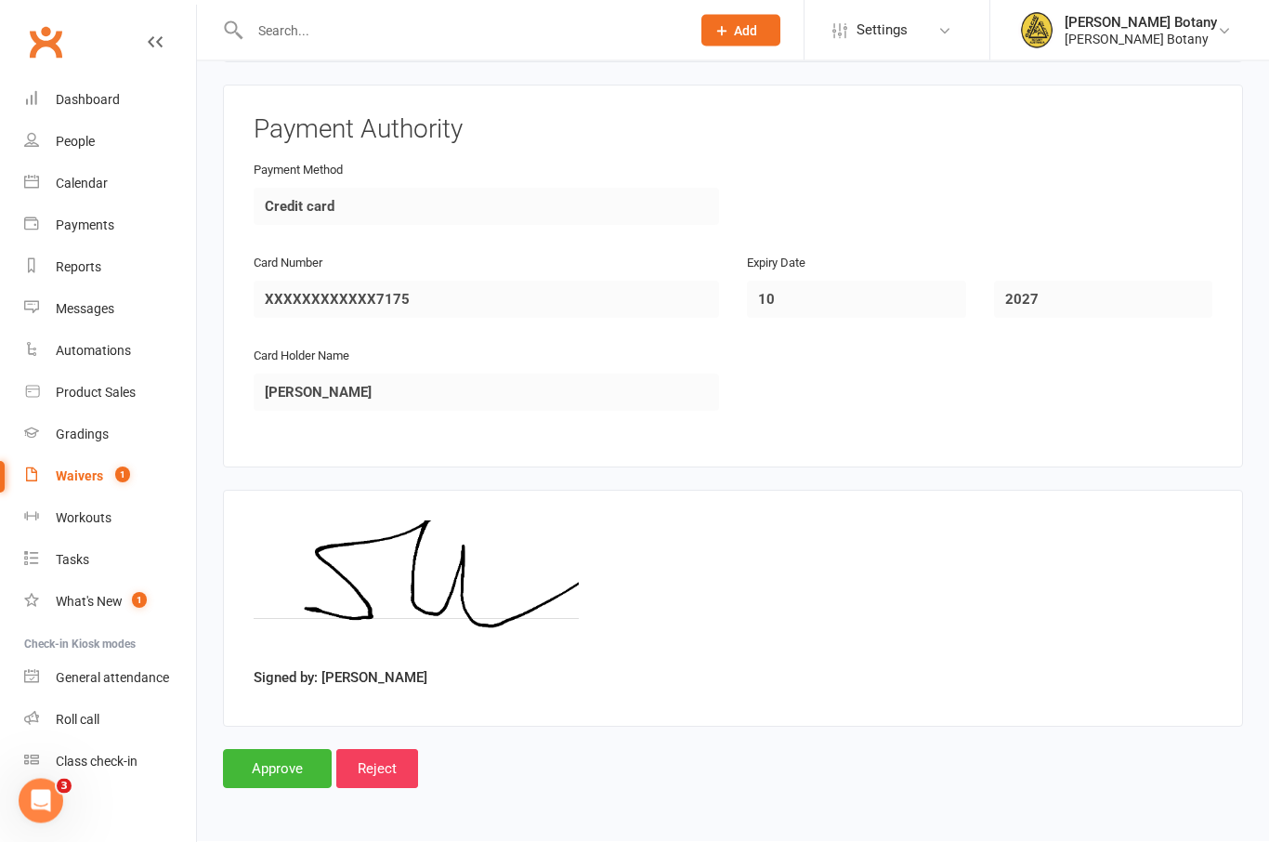
scroll to position [1116, 0]
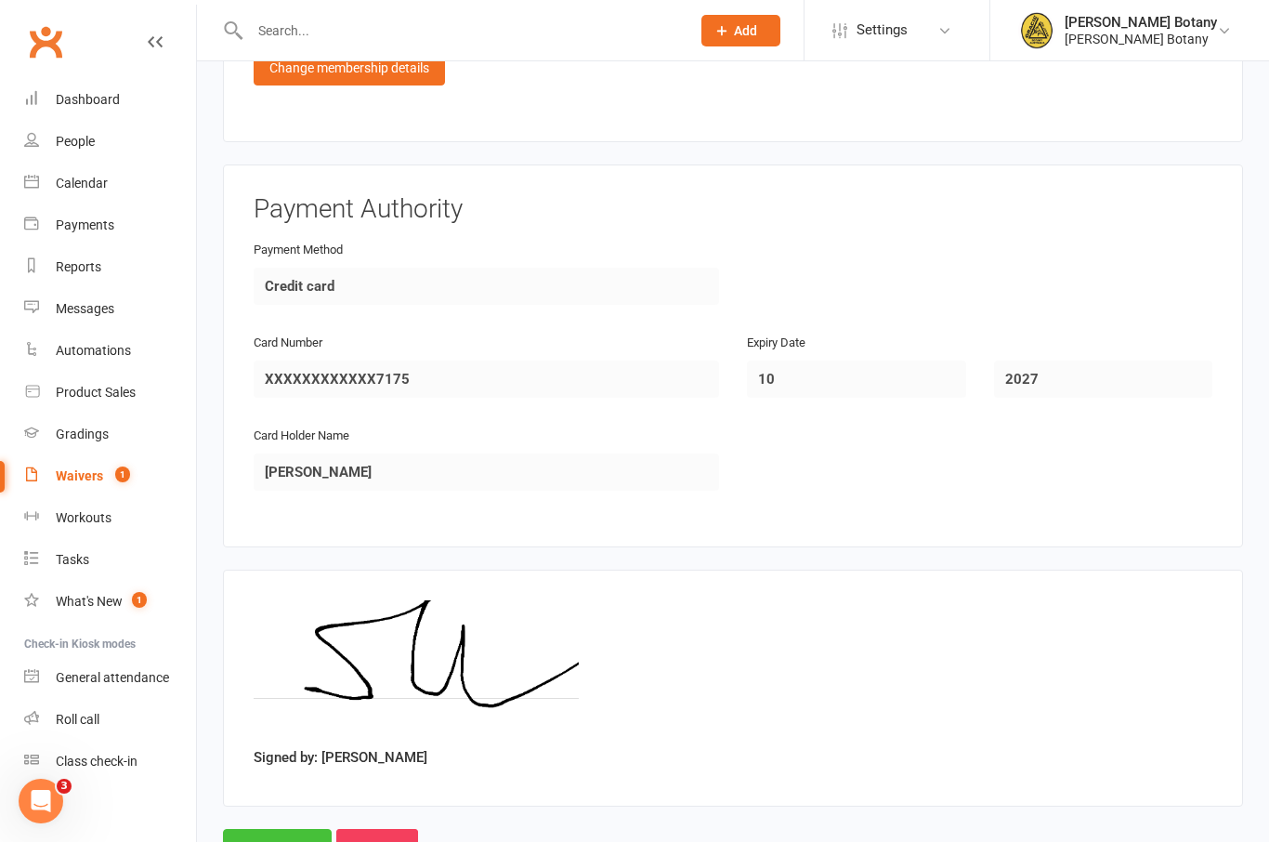
click at [278, 829] on input "Approve" at bounding box center [277, 848] width 109 height 39
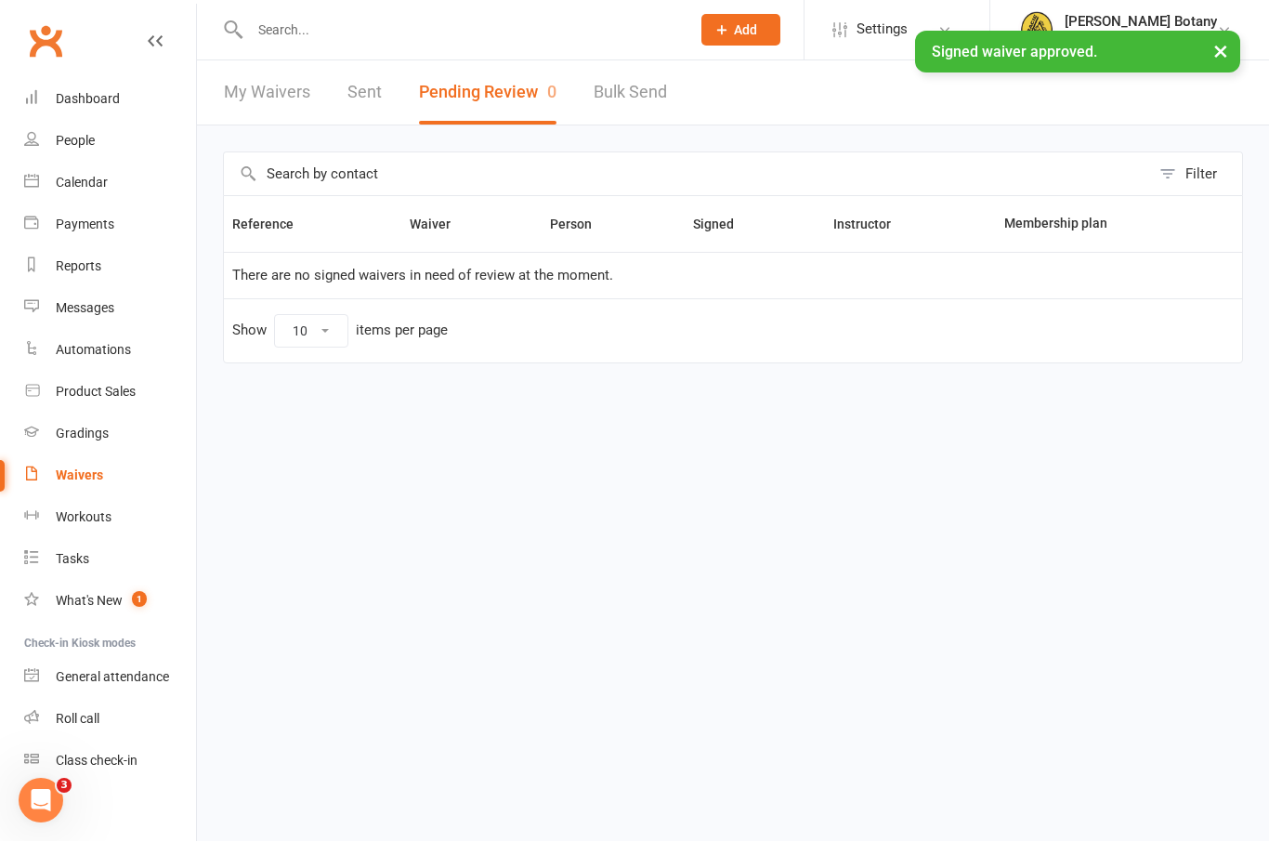
click at [276, 100] on link "My Waivers" at bounding box center [267, 93] width 86 height 64
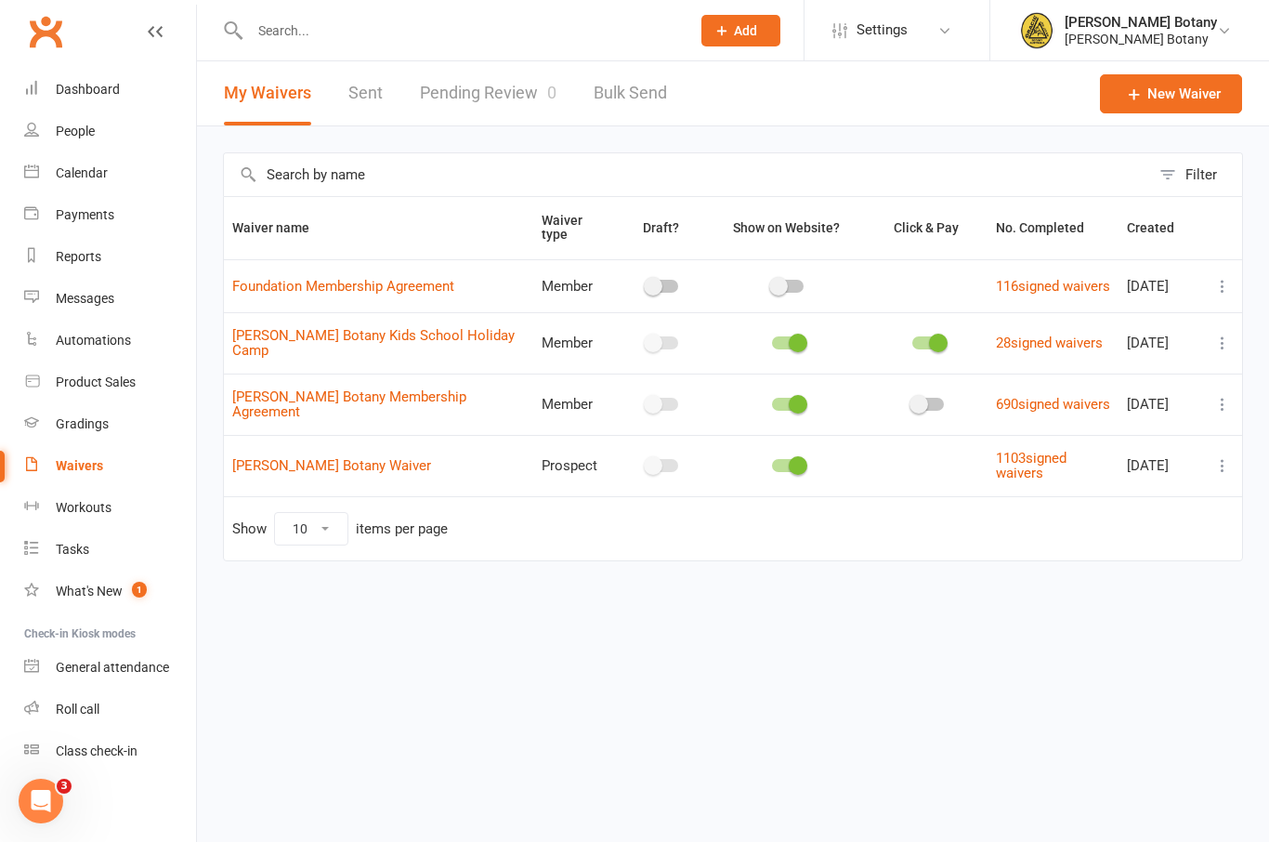
scroll to position [10, 0]
click at [88, 114] on link "People" at bounding box center [110, 132] width 172 height 42
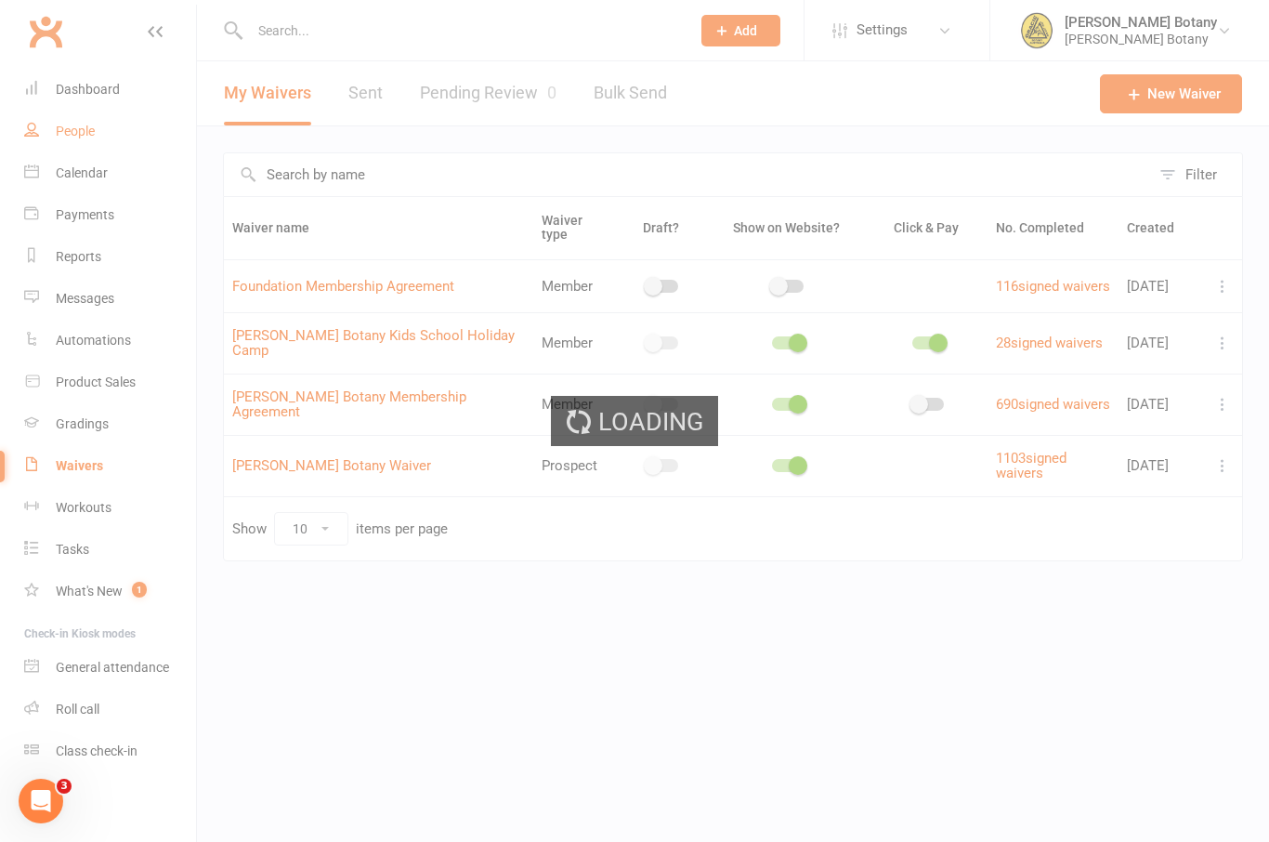
select select "100"
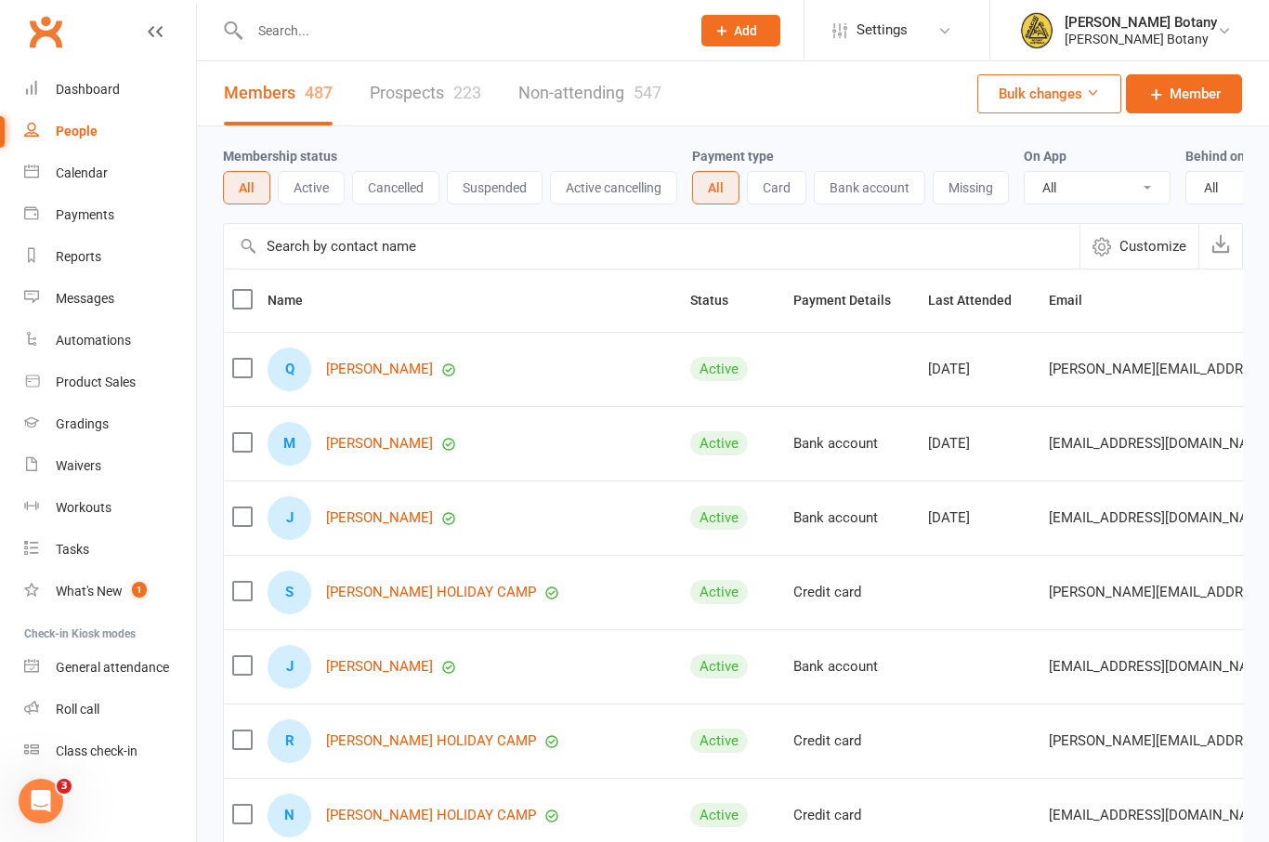
click at [459, 34] on input "text" at bounding box center [460, 31] width 433 height 26
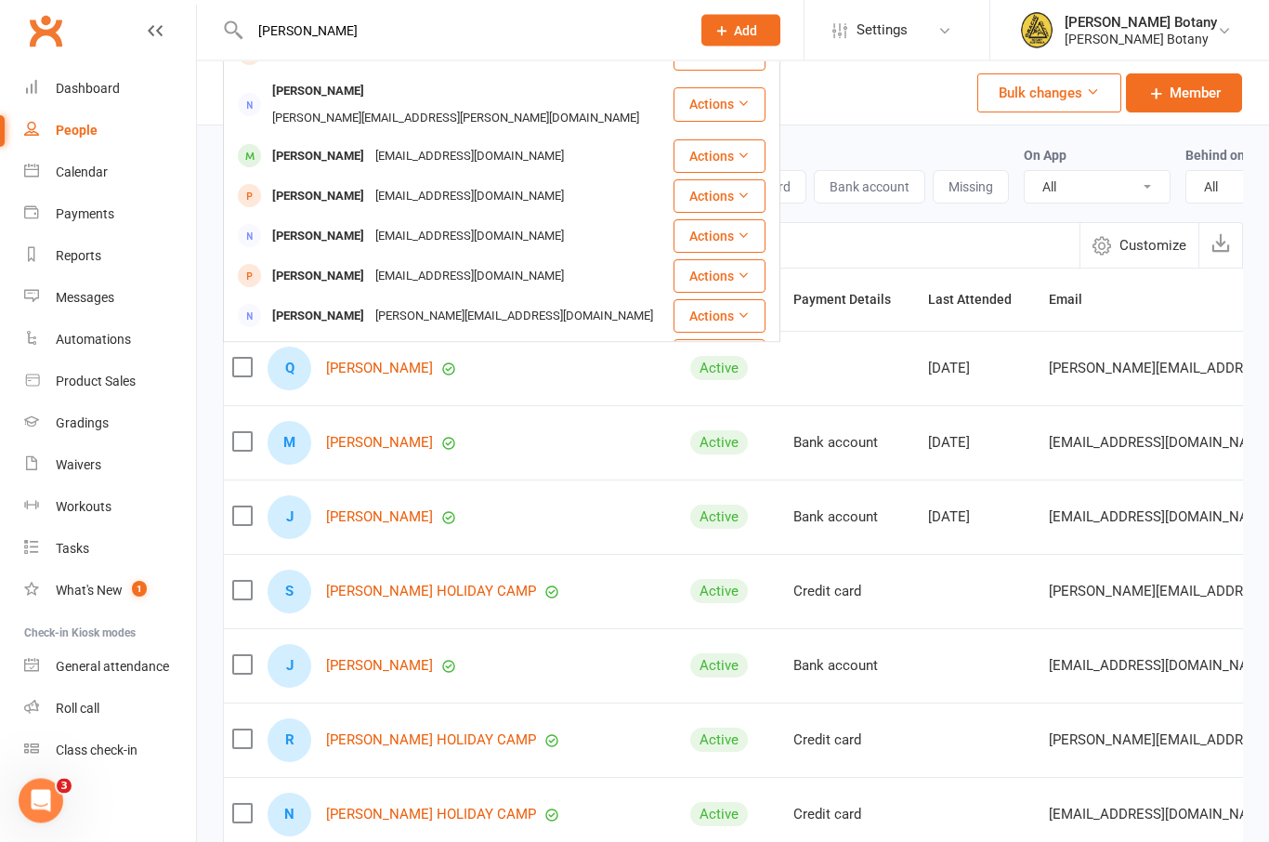
scroll to position [135, 0]
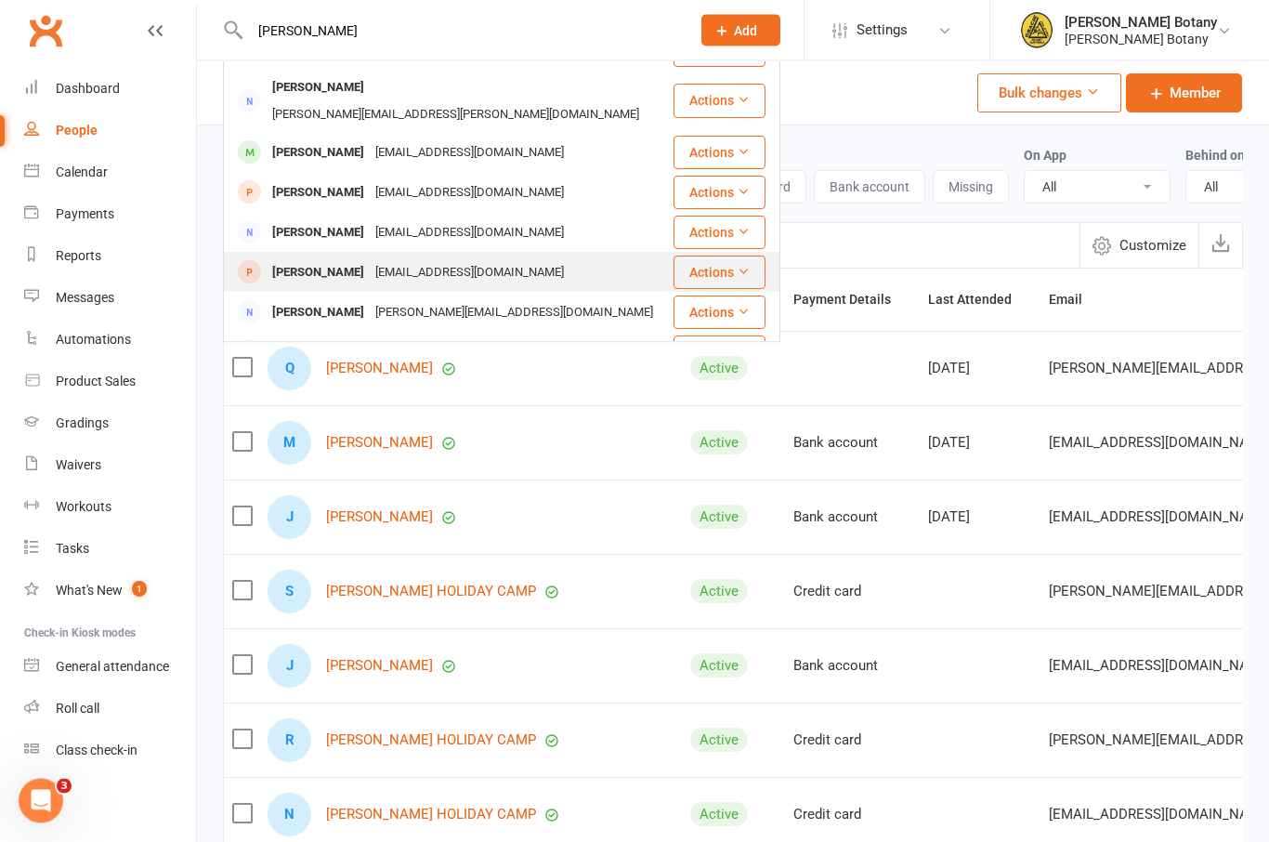
type input "[PERSON_NAME]"
click at [370, 260] on div "[EMAIL_ADDRESS][DOMAIN_NAME]" at bounding box center [470, 273] width 200 height 27
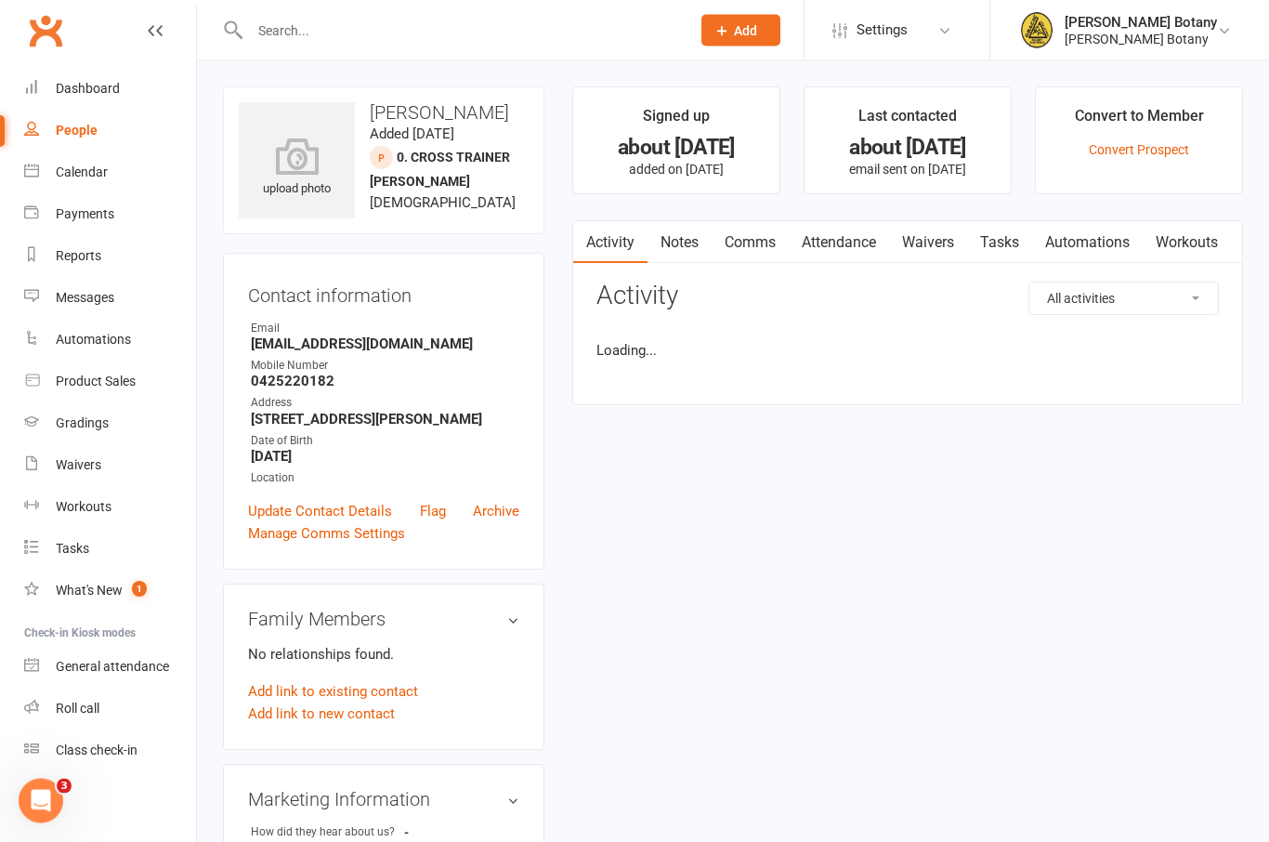
scroll to position [1, 0]
